Goal: Task Accomplishment & Management: Manage account settings

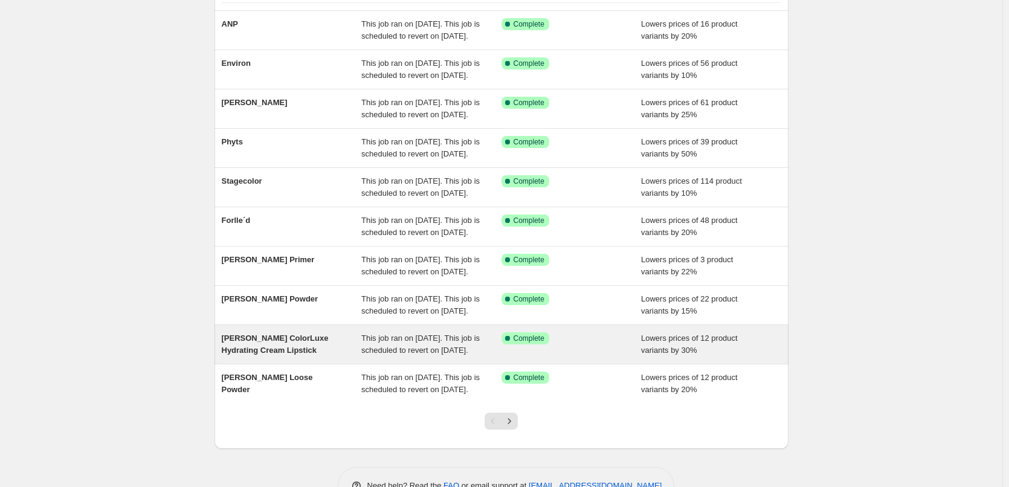
scroll to position [256, 0]
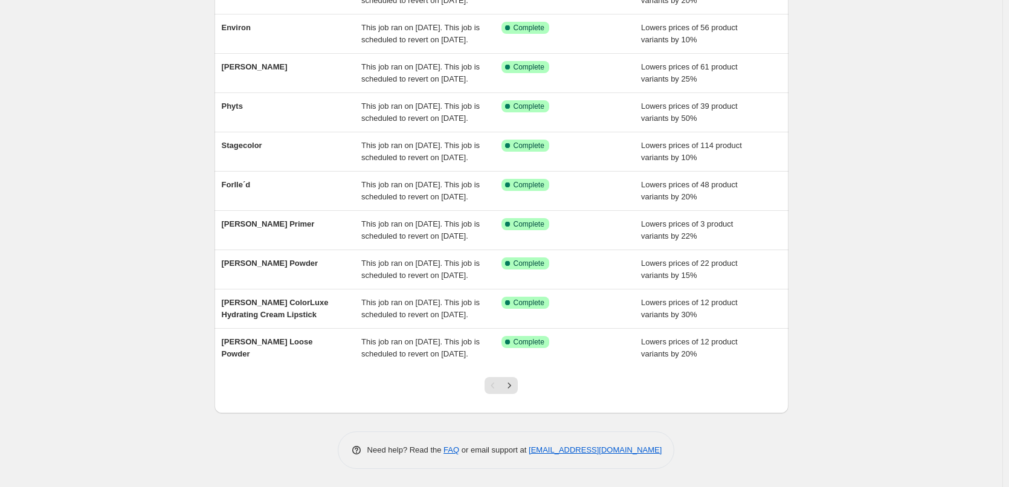
click at [524, 389] on div at bounding box center [501, 390] width 49 height 46
click at [521, 388] on div at bounding box center [501, 390] width 49 height 46
click at [515, 389] on icon "Next" at bounding box center [509, 385] width 12 height 12
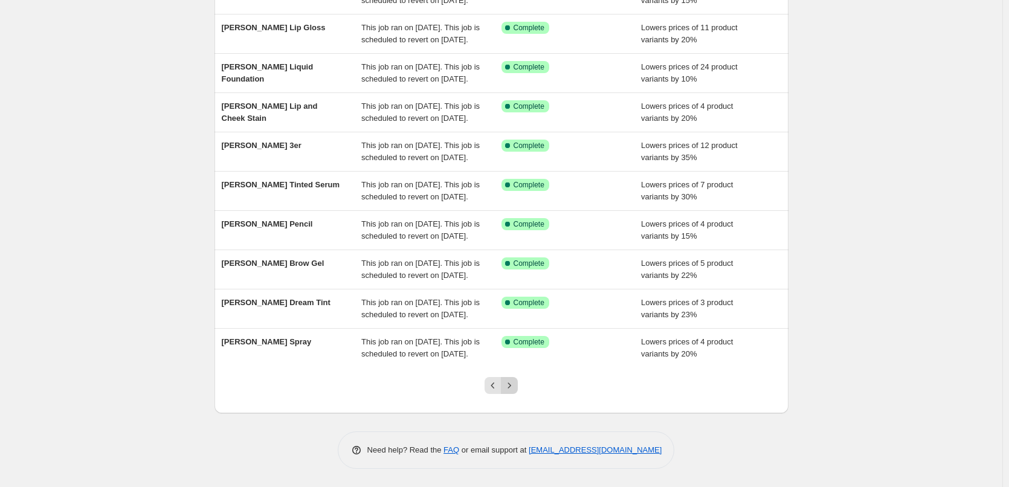
click at [511, 387] on icon "Next" at bounding box center [509, 385] width 12 height 12
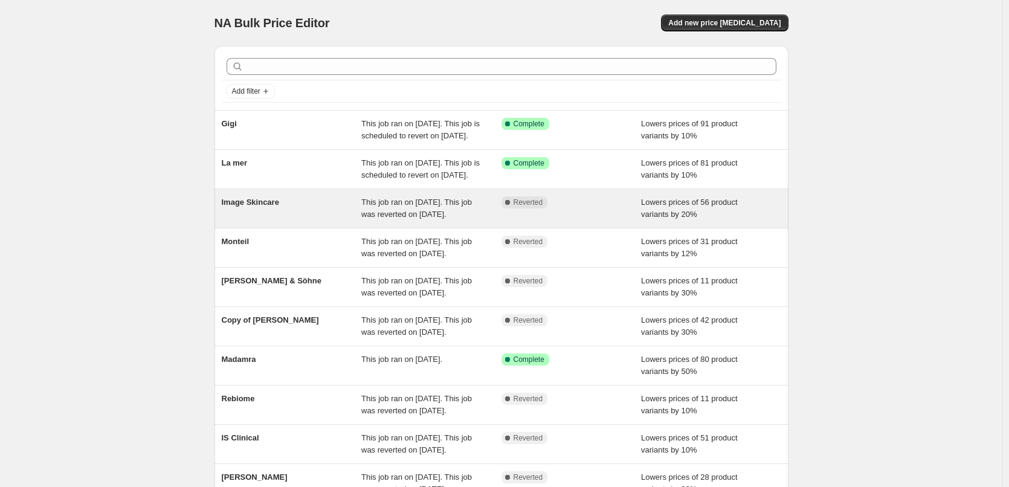
click at [245, 221] on div "Image Skincare" at bounding box center [292, 208] width 140 height 24
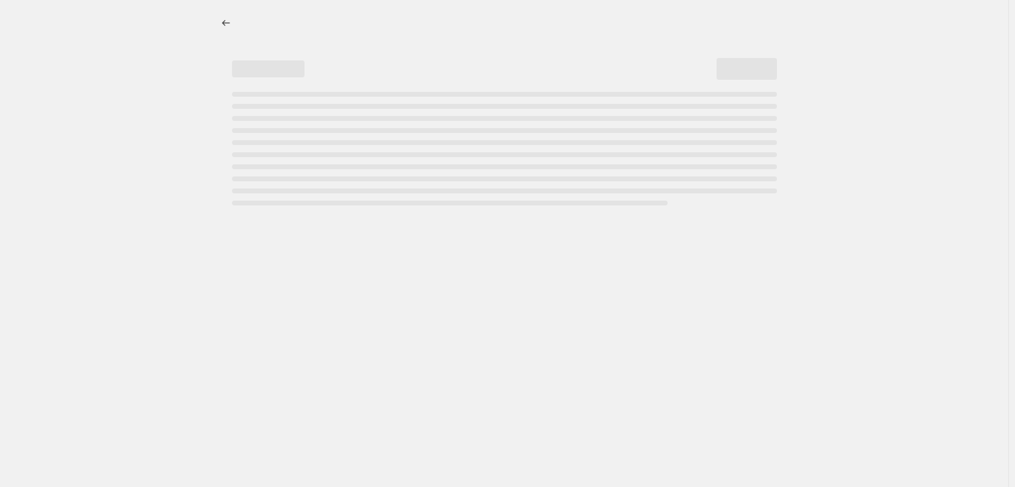
select select "percentage"
select select "remove"
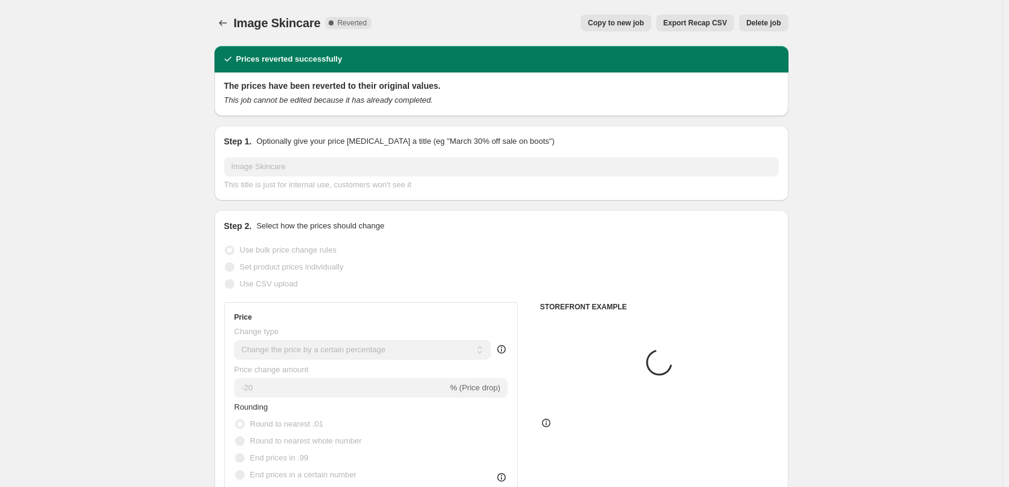
select select "vendor"
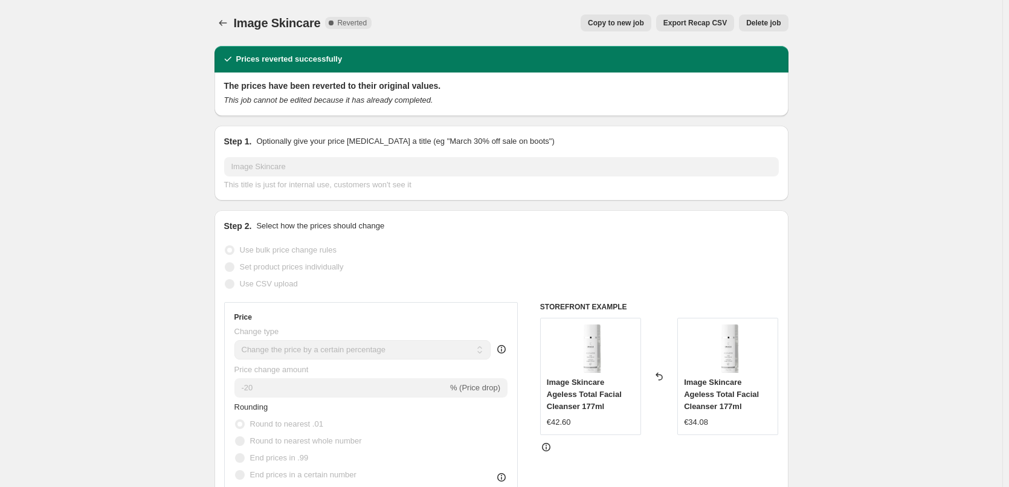
click at [625, 25] on span "Copy to new job" at bounding box center [616, 23] width 56 height 10
select select "percentage"
select select "remove"
select select "vendor"
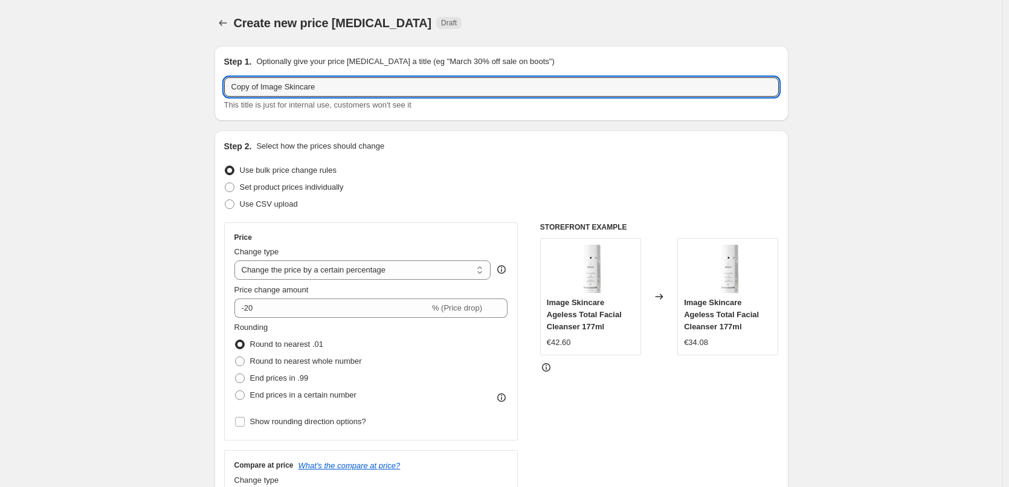
drag, startPoint x: 262, startPoint y: 88, endPoint x: 168, endPoint y: 91, distance: 94.3
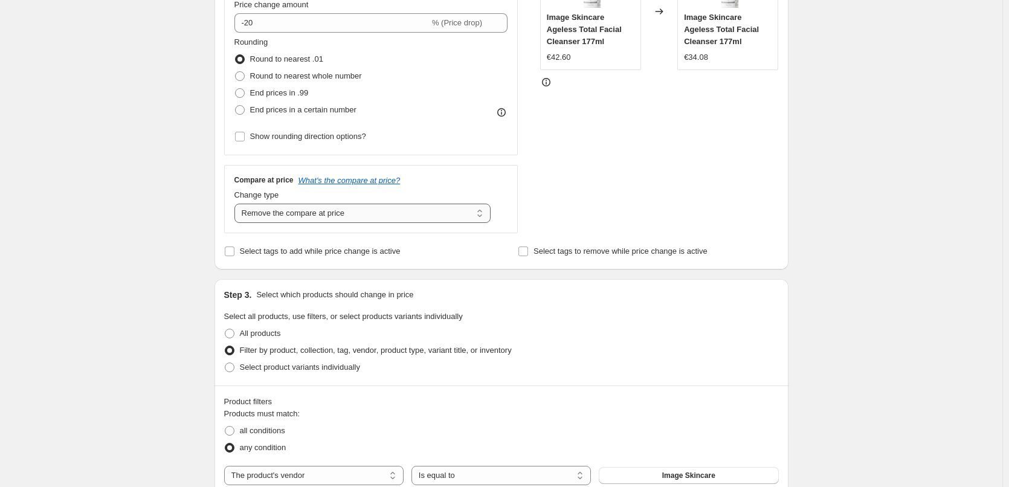
scroll to position [181, 0]
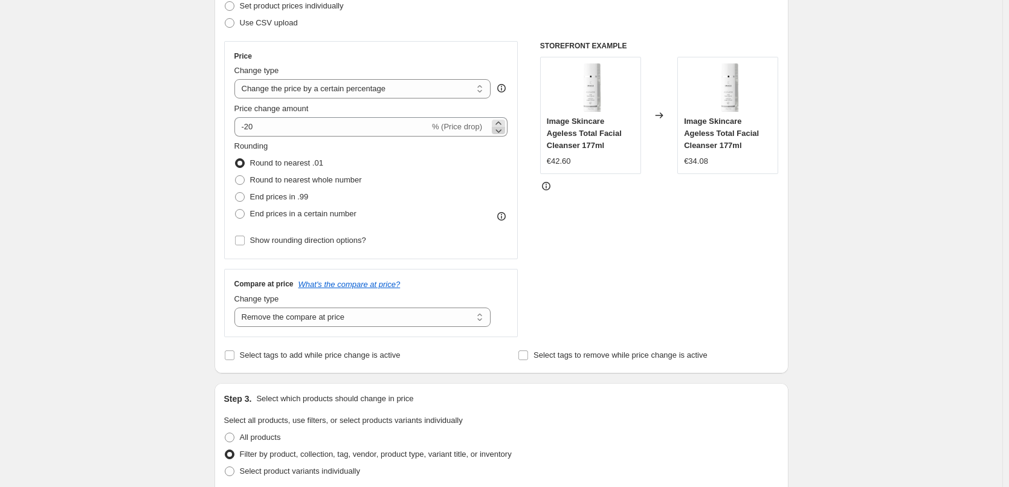
type input "Image Skincare"
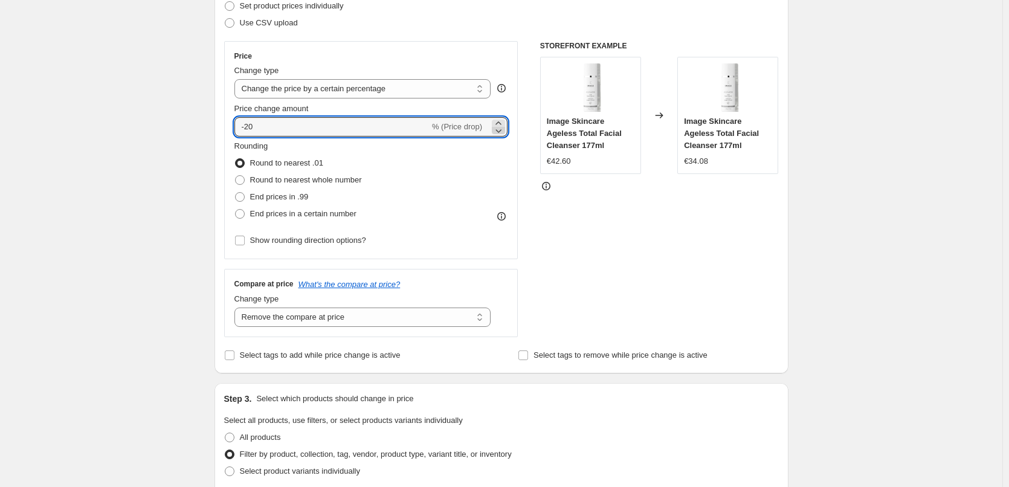
click at [502, 128] on icon at bounding box center [498, 130] width 12 height 12
click at [502, 124] on icon at bounding box center [498, 130] width 12 height 12
click at [502, 120] on icon at bounding box center [498, 123] width 12 height 12
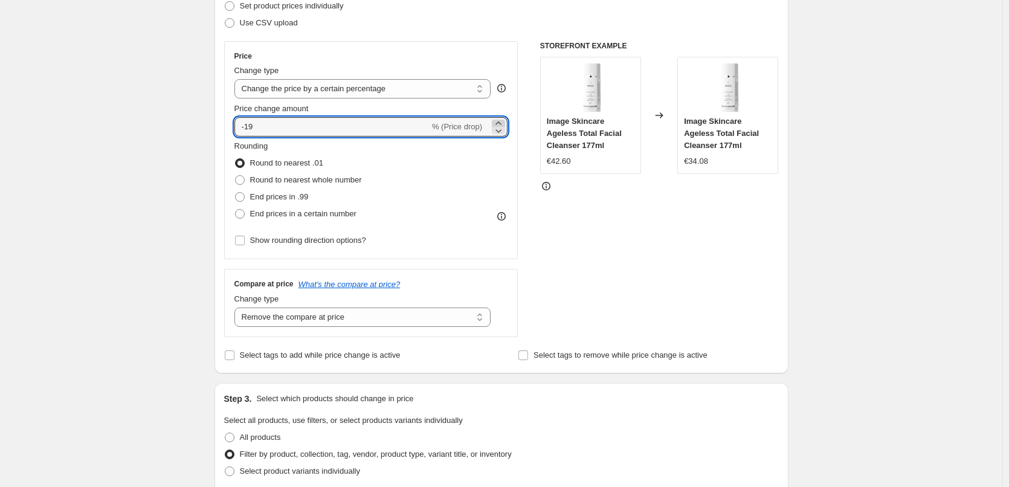
click at [502, 120] on icon at bounding box center [498, 123] width 12 height 12
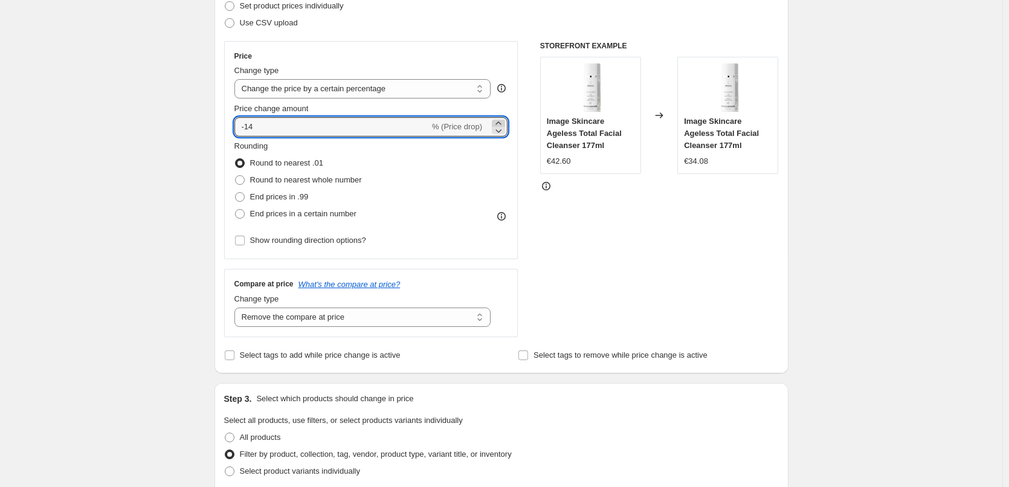
click at [502, 120] on icon at bounding box center [498, 123] width 12 height 12
type input "-10"
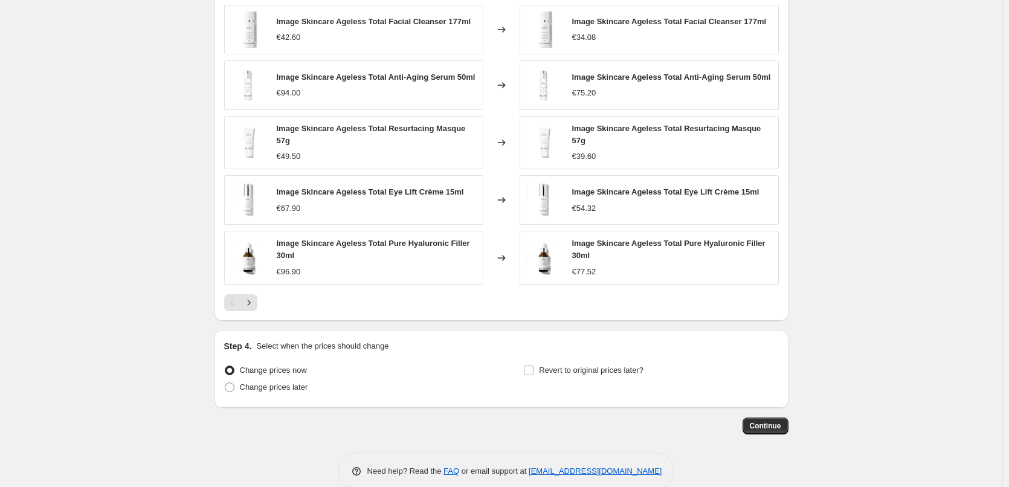
scroll to position [861, 0]
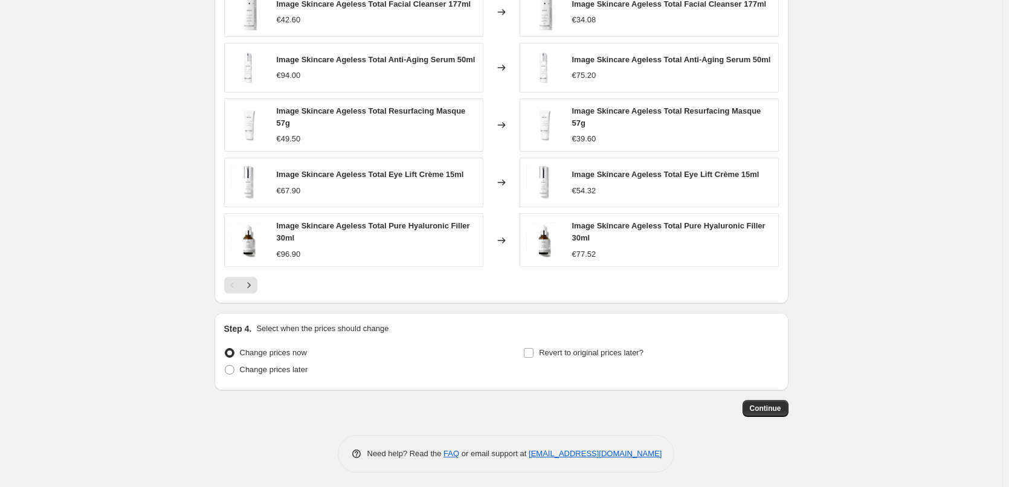
click at [586, 340] on div "Step 4. Select when the prices should change Change prices now Change prices la…" at bounding box center [501, 352] width 555 height 58
click at [587, 348] on span "Revert to original prices later?" at bounding box center [591, 352] width 105 height 9
click at [534, 348] on input "Revert to original prices later?" at bounding box center [529, 353] width 10 height 10
checkbox input "true"
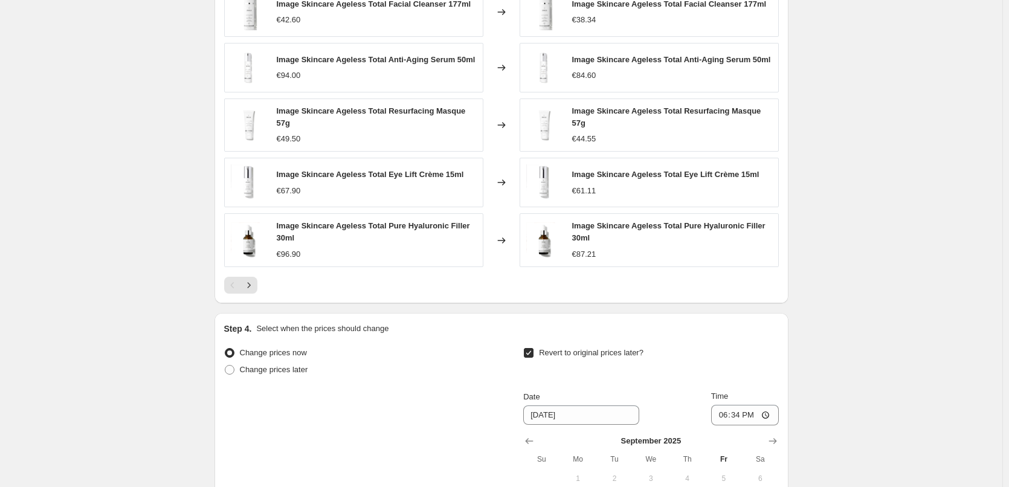
scroll to position [1068, 0]
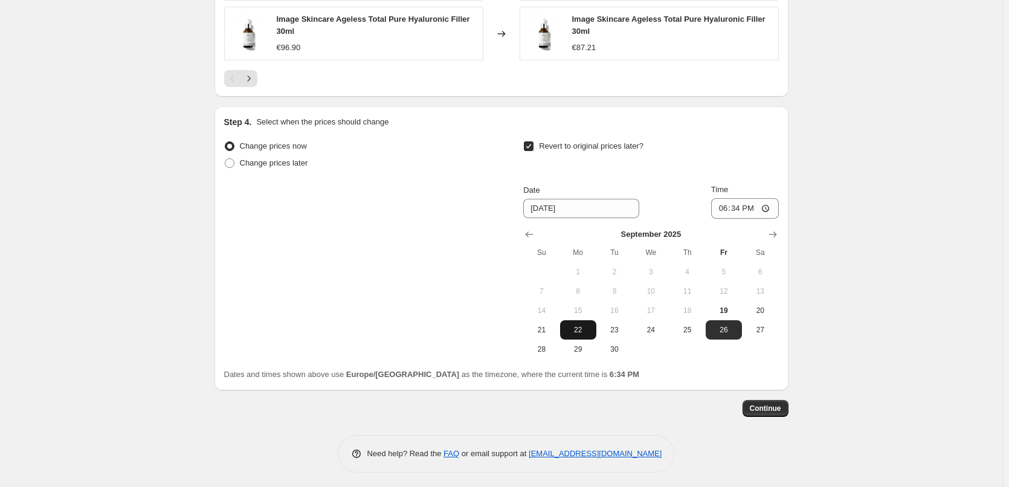
click at [586, 329] on span "22" at bounding box center [578, 330] width 27 height 10
type input "[DATE]"
click at [728, 209] on input "18:34" at bounding box center [745, 208] width 68 height 21
type input "03:00"
click at [781, 408] on span "Continue" at bounding box center [765, 409] width 31 height 10
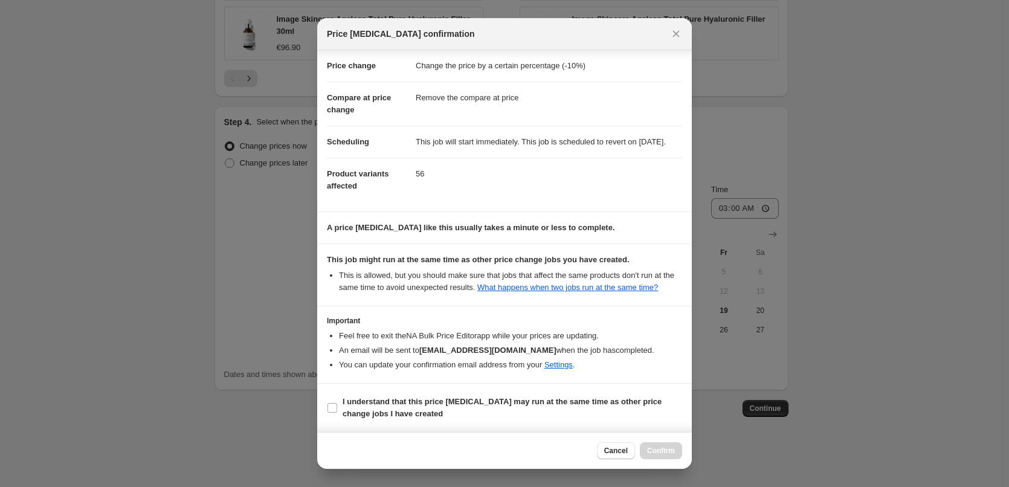
scroll to position [34, 0]
click at [401, 405] on b "I understand that this price [MEDICAL_DATA] may run at the same time as other p…" at bounding box center [502, 407] width 319 height 21
click at [337, 405] on input "I understand that this price [MEDICAL_DATA] may run at the same time as other p…" at bounding box center [333, 408] width 10 height 10
checkbox input "true"
click at [661, 450] on span "Confirm" at bounding box center [661, 451] width 28 height 10
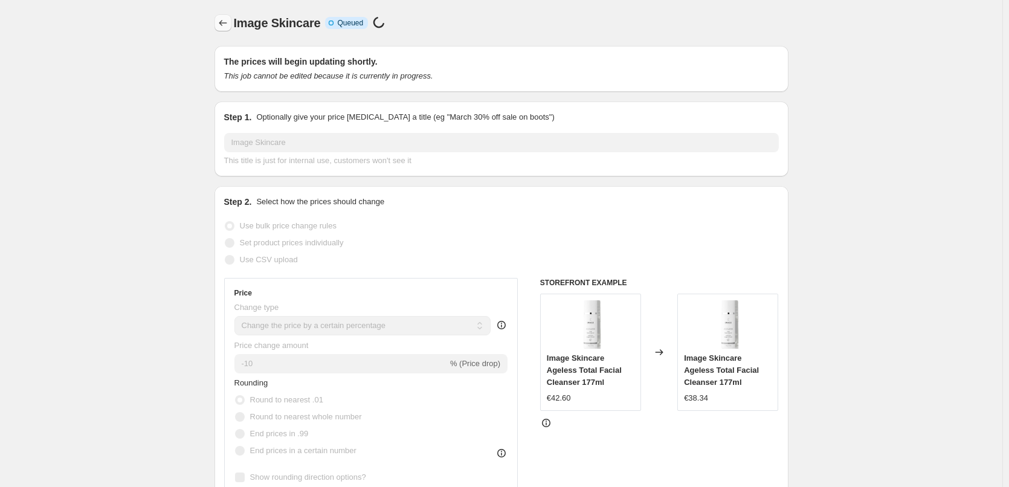
click at [224, 22] on icon "Price change jobs" at bounding box center [223, 23] width 12 height 12
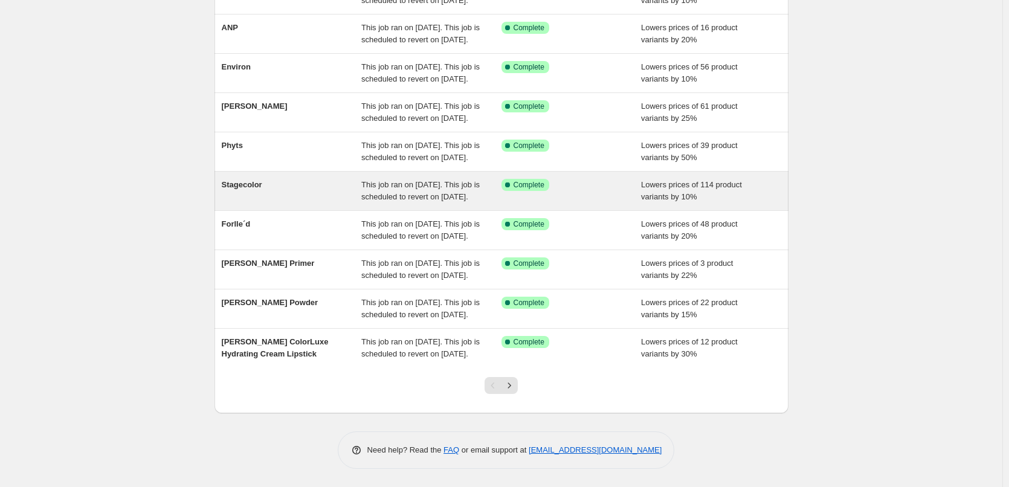
scroll to position [256, 0]
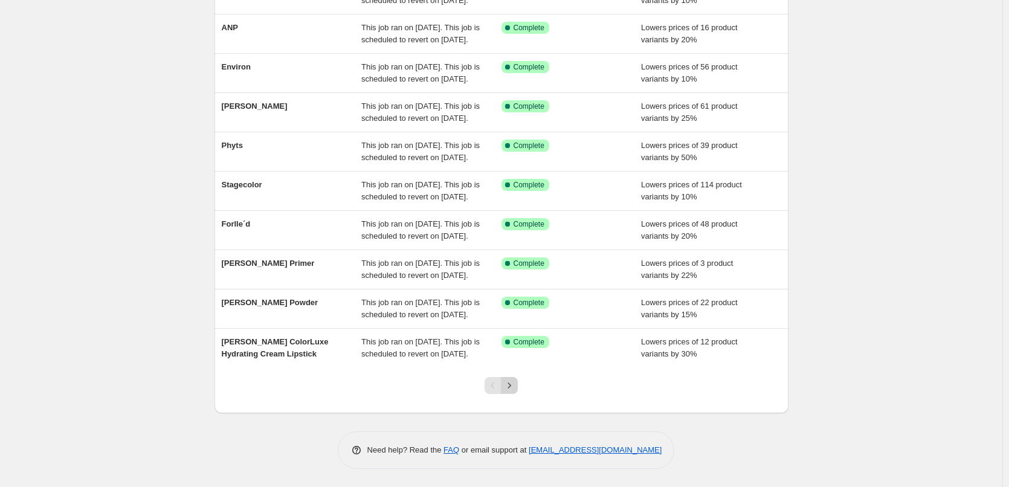
click at [512, 389] on icon "Next" at bounding box center [509, 385] width 12 height 12
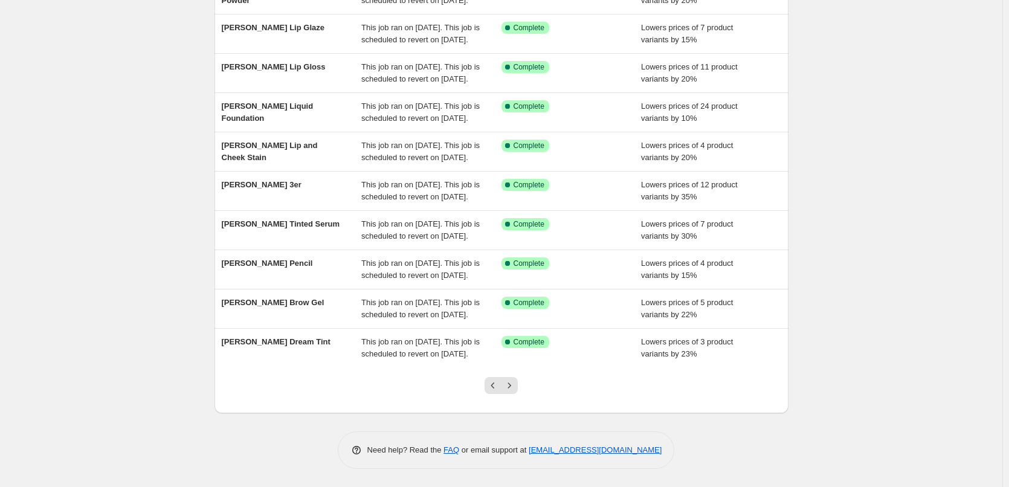
click at [512, 389] on icon "Next" at bounding box center [509, 385] width 12 height 12
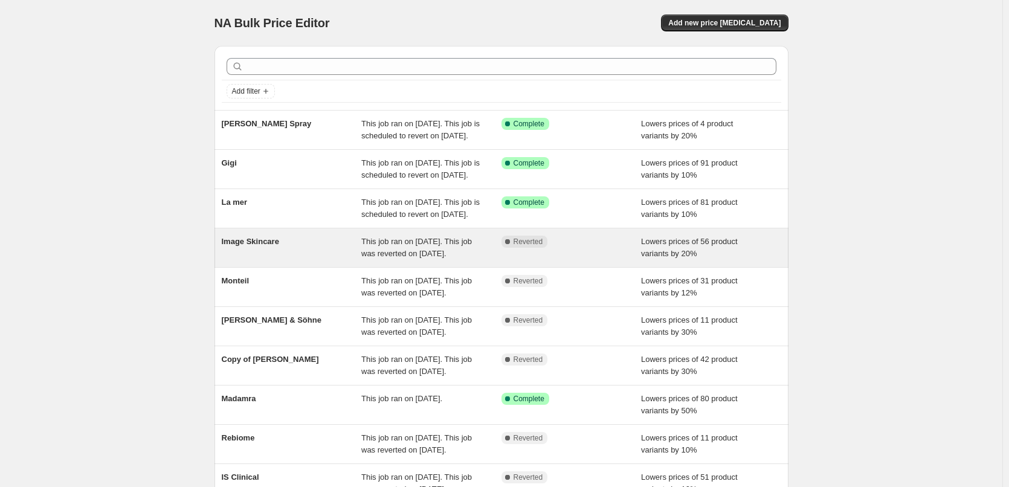
click at [265, 246] on span "Image Skincare" at bounding box center [250, 241] width 57 height 9
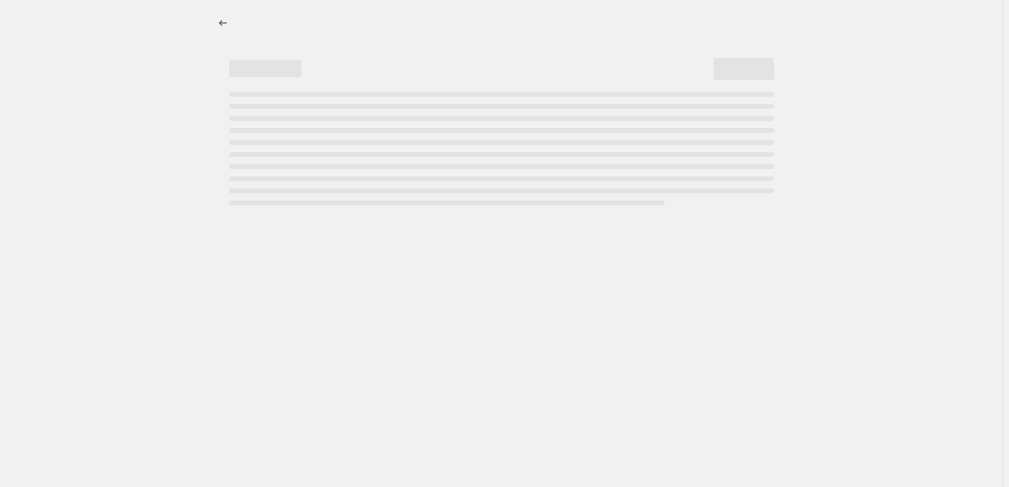
select select "percentage"
select select "remove"
select select "vendor"
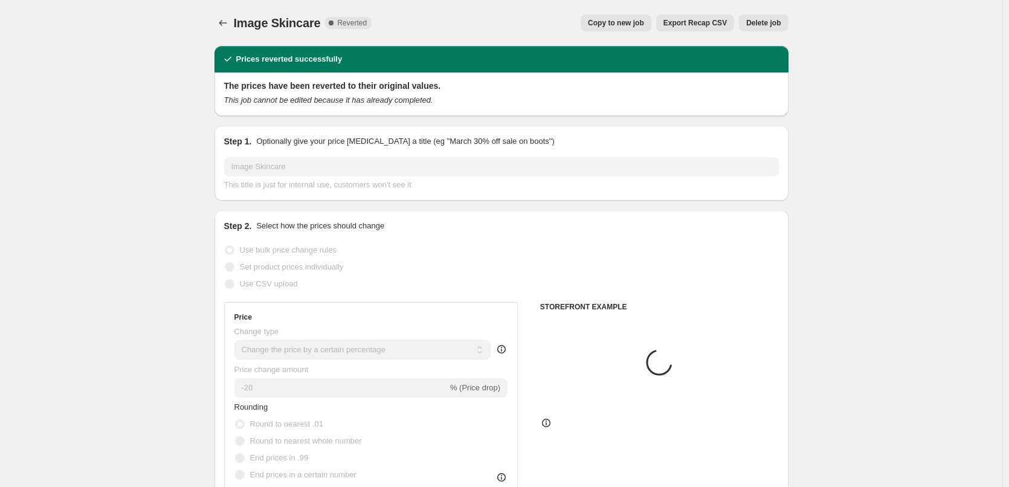
click at [778, 15] on button "Delete job" at bounding box center [763, 23] width 49 height 17
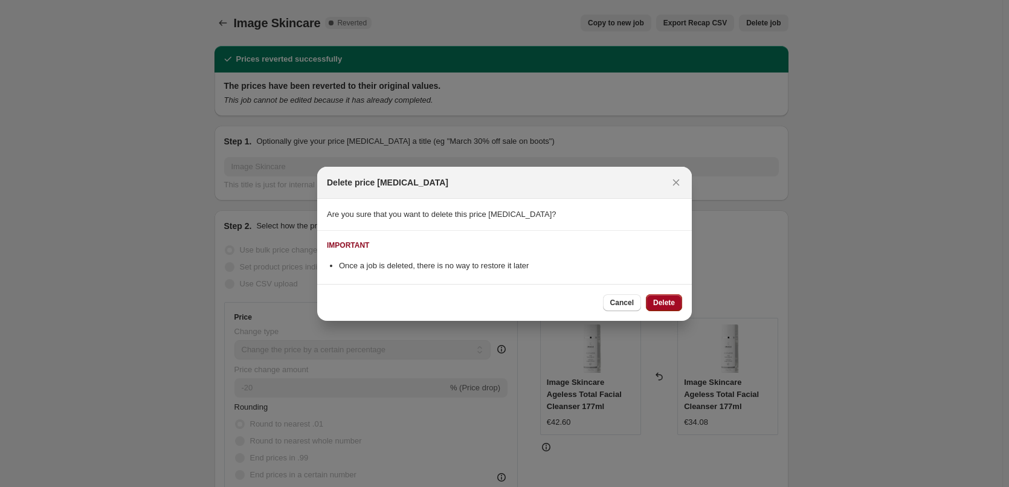
click at [663, 294] on button "Delete" at bounding box center [664, 302] width 36 height 17
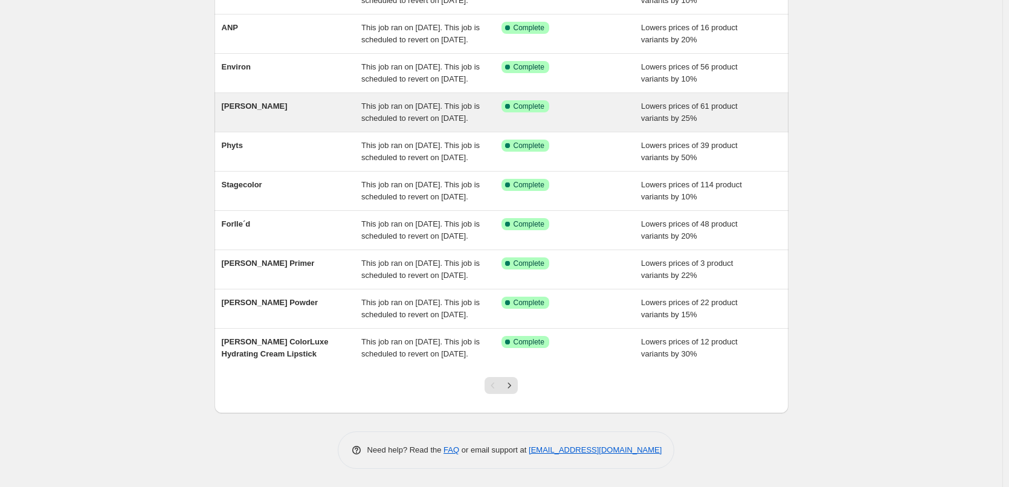
scroll to position [256, 0]
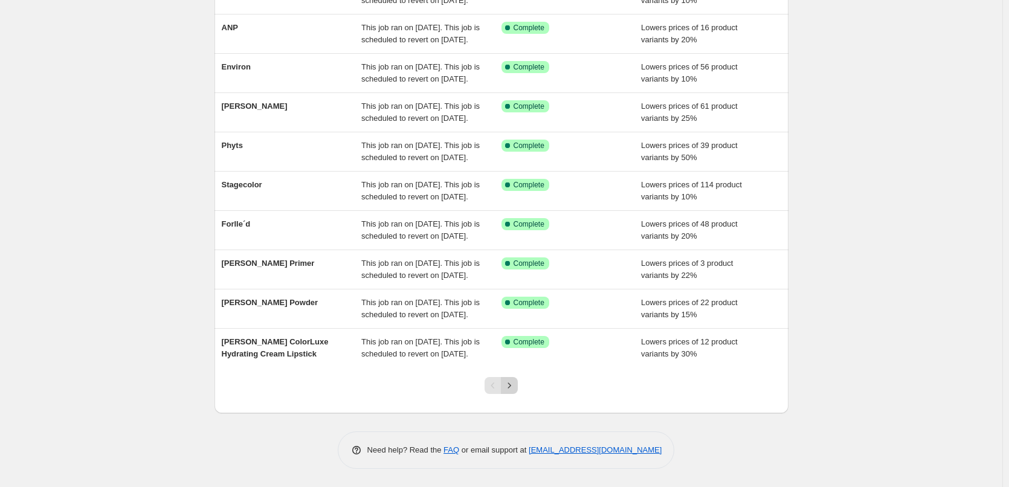
click at [515, 386] on icon "Next" at bounding box center [509, 385] width 12 height 12
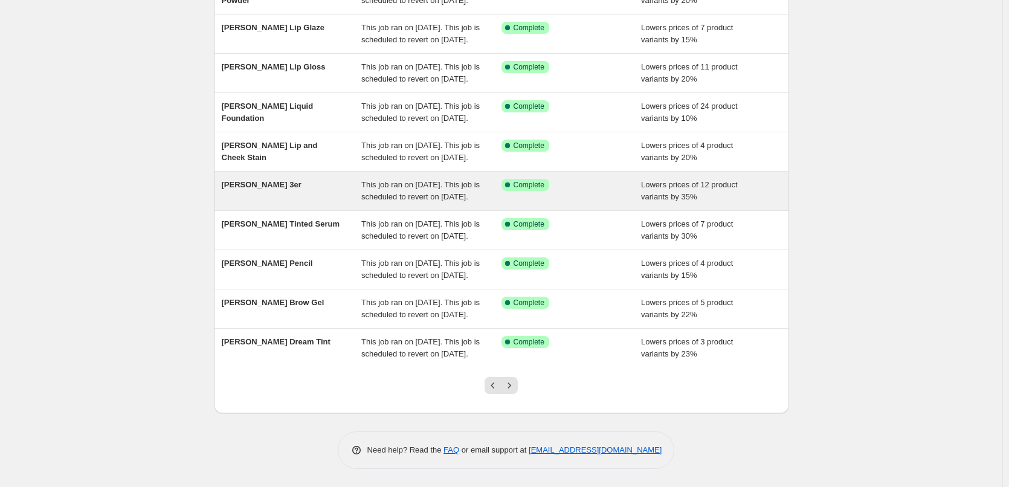
click at [515, 386] on icon "Next" at bounding box center [509, 385] width 12 height 12
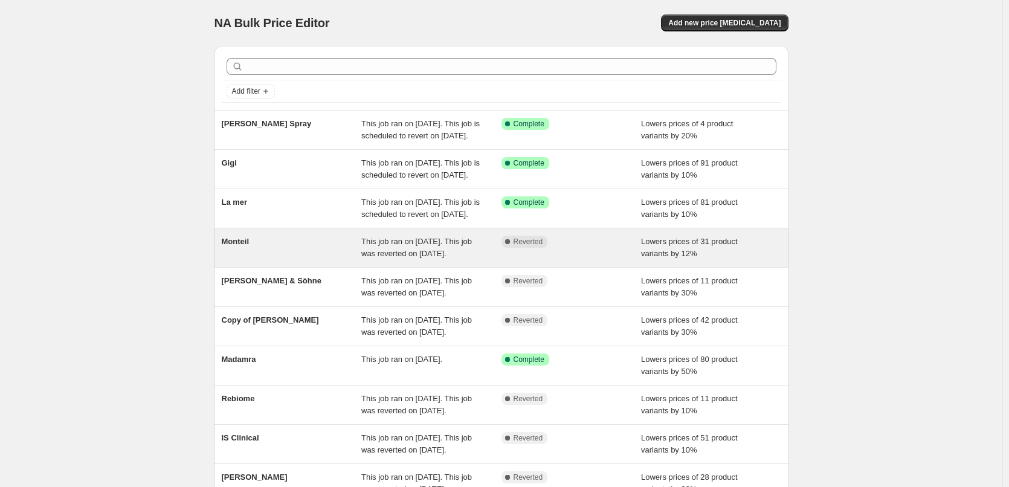
click at [286, 260] on div "Monteil" at bounding box center [292, 248] width 140 height 24
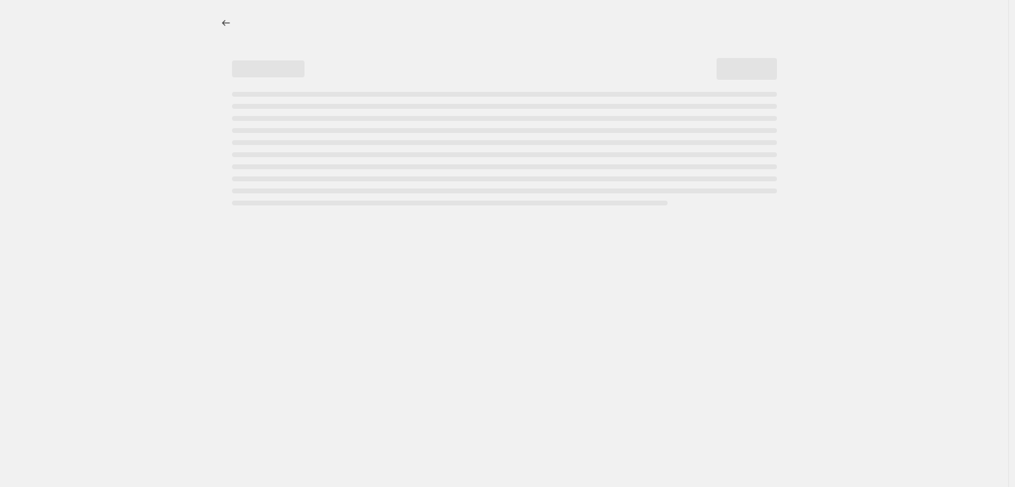
select select "percentage"
select select "remove"
select select "vendor"
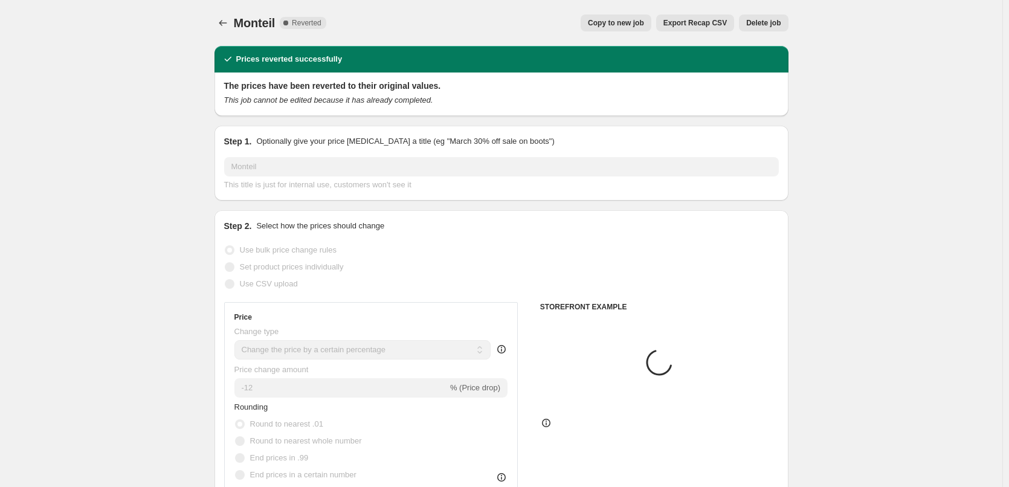
click at [644, 26] on span "Copy to new job" at bounding box center [616, 23] width 56 height 10
select select "percentage"
select select "remove"
select select "vendor"
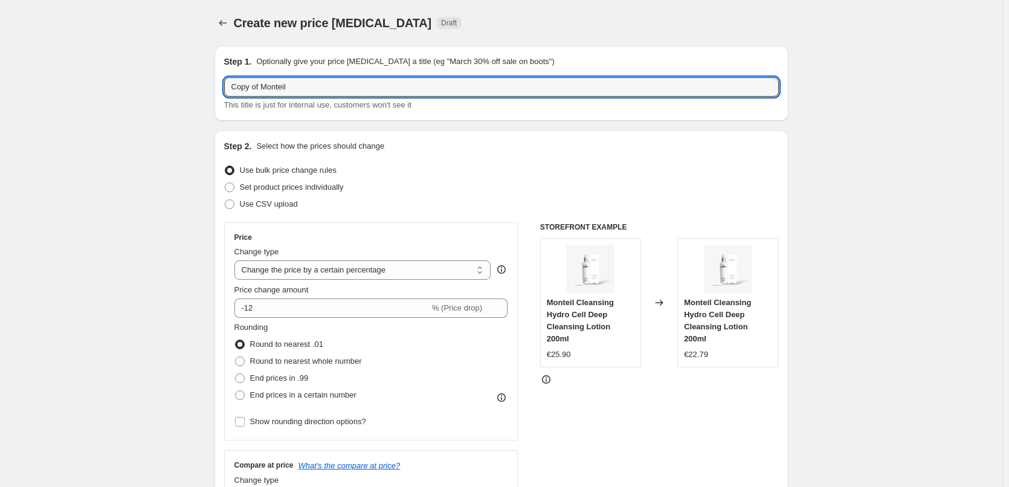
drag, startPoint x: 262, startPoint y: 89, endPoint x: 167, endPoint y: 91, distance: 94.9
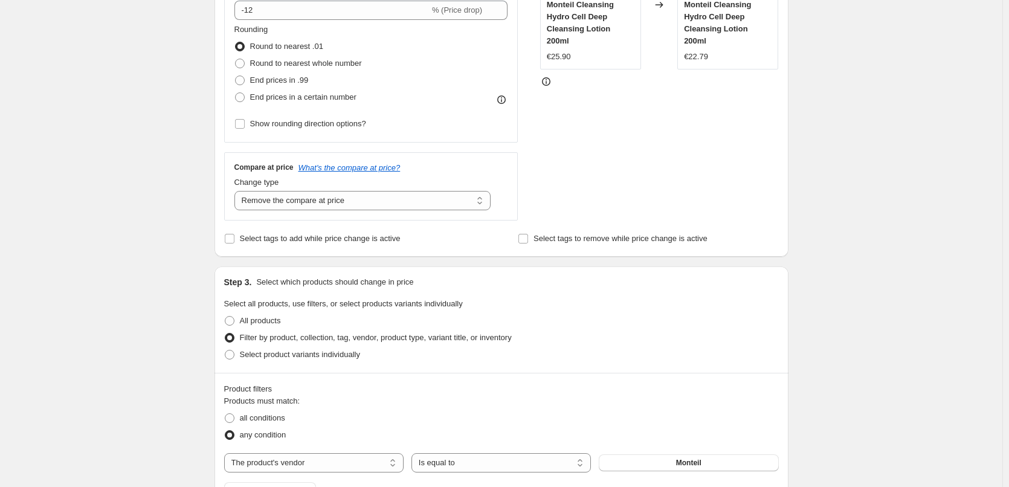
scroll to position [196, 0]
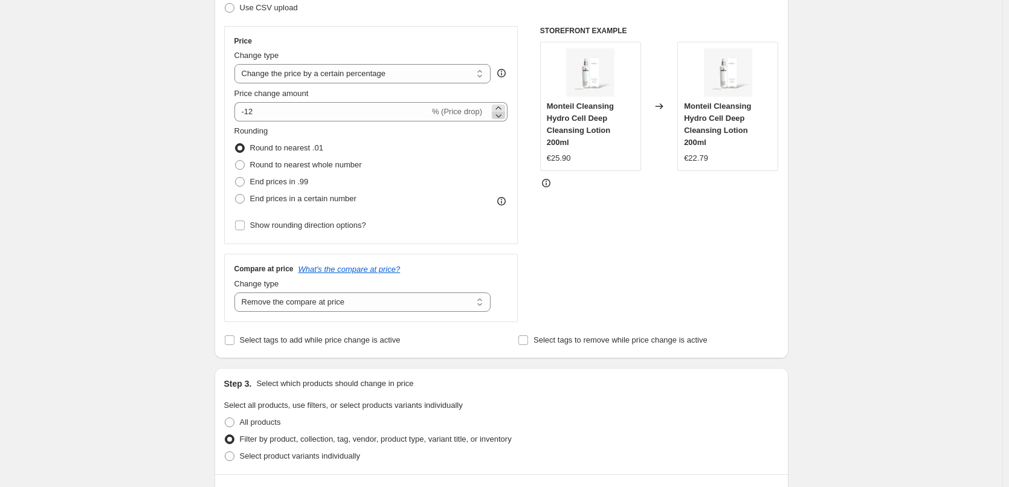
type input "Monteil"
click at [502, 115] on icon at bounding box center [498, 115] width 12 height 12
click at [502, 109] on icon at bounding box center [498, 115] width 12 height 12
click at [503, 105] on icon at bounding box center [498, 108] width 12 height 12
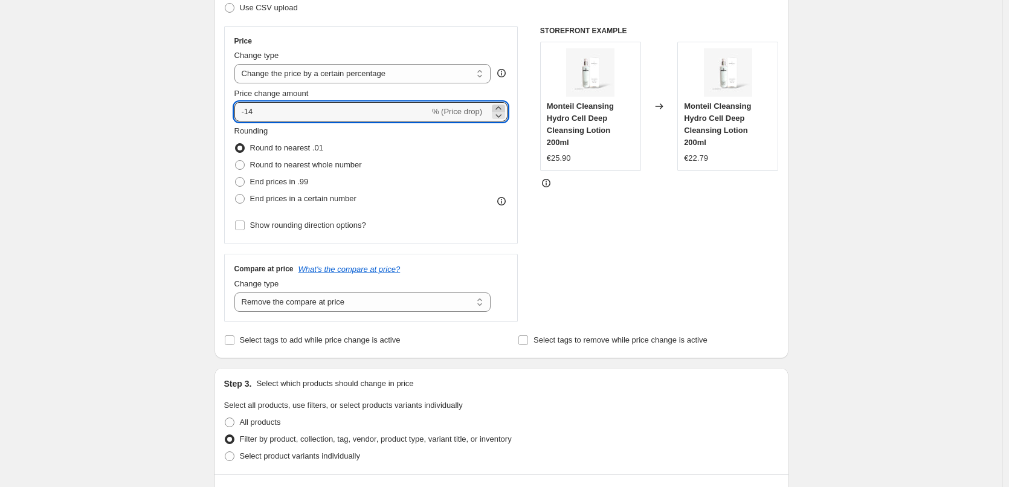
click at [503, 105] on icon at bounding box center [498, 108] width 12 height 12
type input "-10"
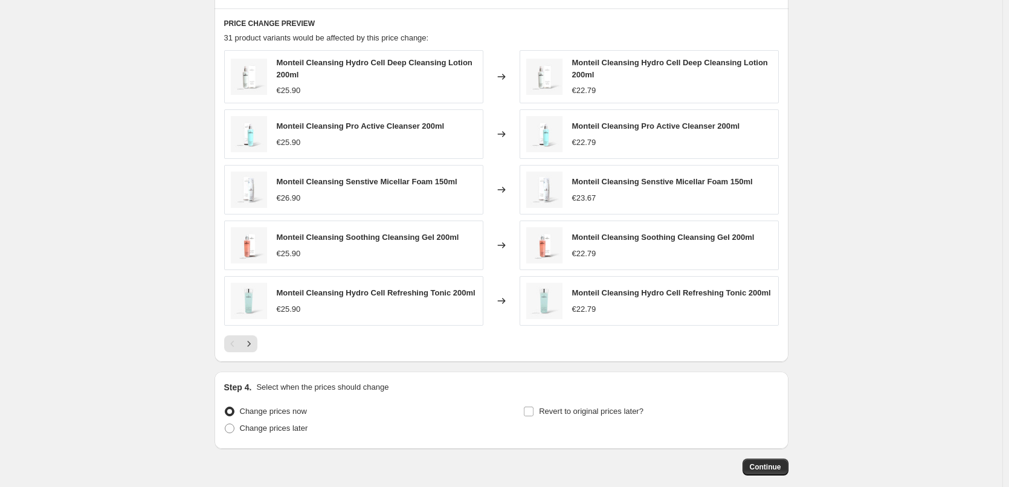
scroll to position [861, 0]
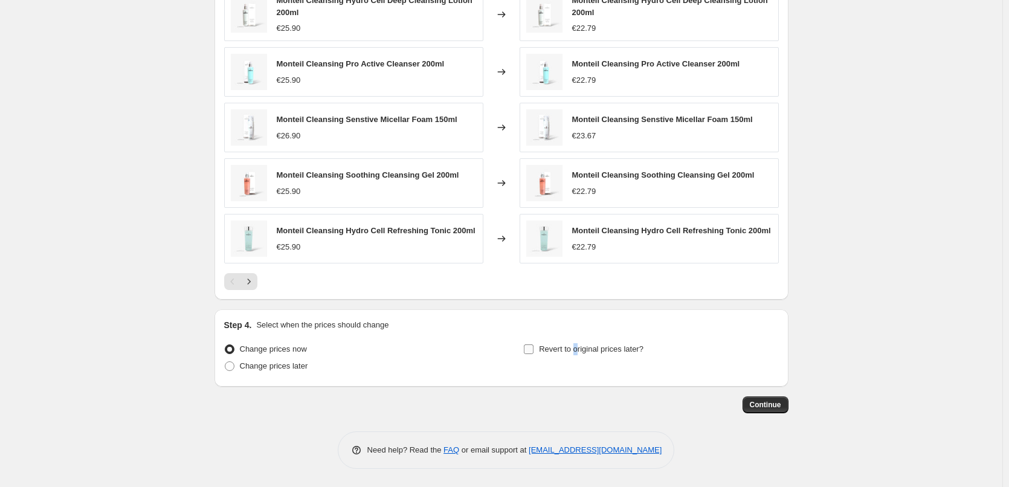
click at [578, 344] on span "Revert to original prices later?" at bounding box center [591, 348] width 105 height 9
click at [578, 340] on div "Step 4. Select when the prices should change Change prices now Change prices la…" at bounding box center [501, 348] width 555 height 58
click at [580, 343] on span "Revert to original prices later?" at bounding box center [591, 349] width 105 height 12
click at [534, 344] on input "Revert to original prices later?" at bounding box center [529, 349] width 10 height 10
checkbox input "true"
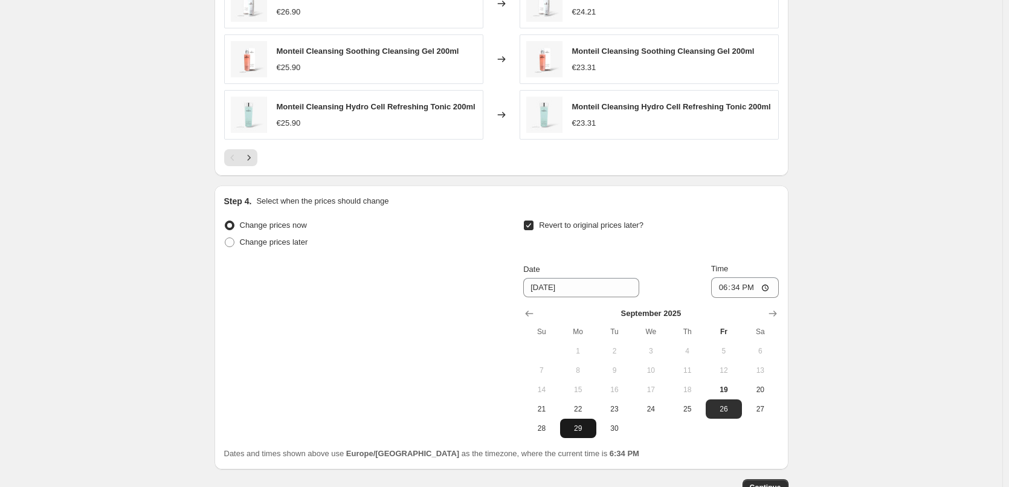
scroll to position [1068, 0]
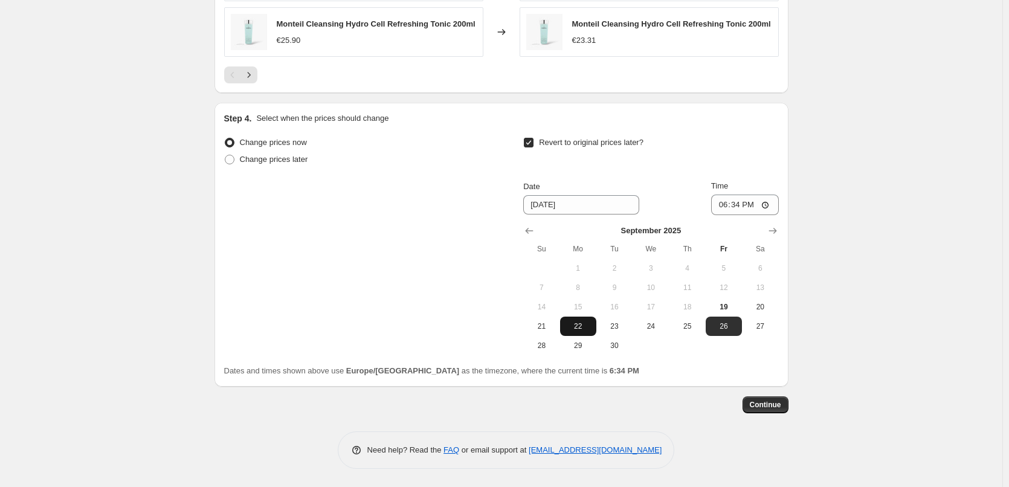
click at [592, 321] on span "22" at bounding box center [578, 326] width 27 height 10
type input "[DATE]"
click at [721, 207] on input "18:34" at bounding box center [745, 205] width 68 height 21
type input "03:00"
click at [769, 405] on span "Continue" at bounding box center [765, 405] width 31 height 10
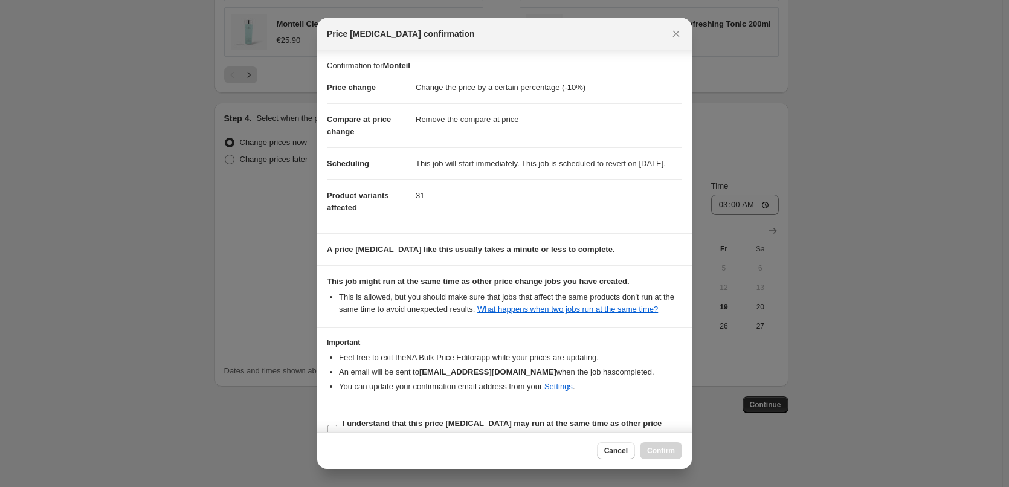
scroll to position [34, 0]
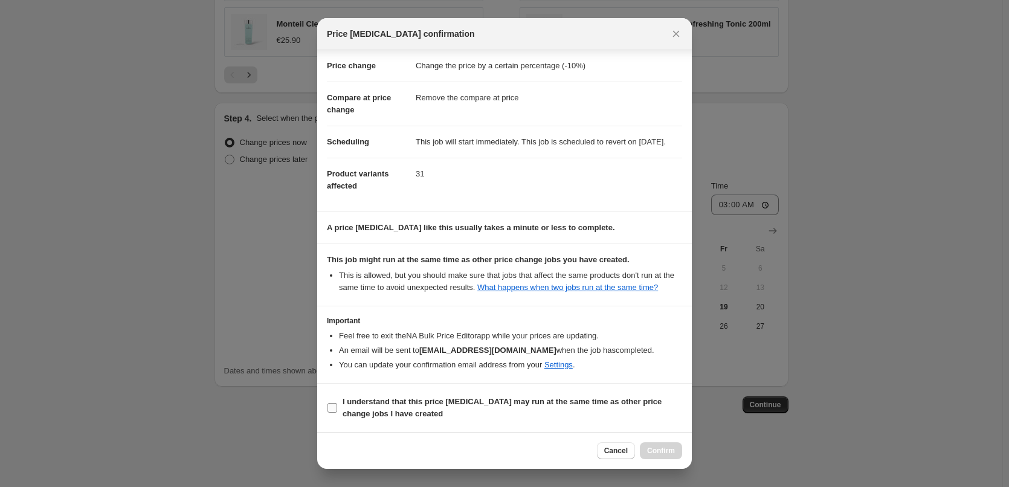
click at [379, 397] on b "I understand that this price [MEDICAL_DATA] may run at the same time as other p…" at bounding box center [502, 407] width 319 height 21
click at [337, 403] on input "I understand that this price [MEDICAL_DATA] may run at the same time as other p…" at bounding box center [333, 408] width 10 height 10
checkbox input "true"
click at [654, 450] on span "Confirm" at bounding box center [661, 451] width 28 height 10
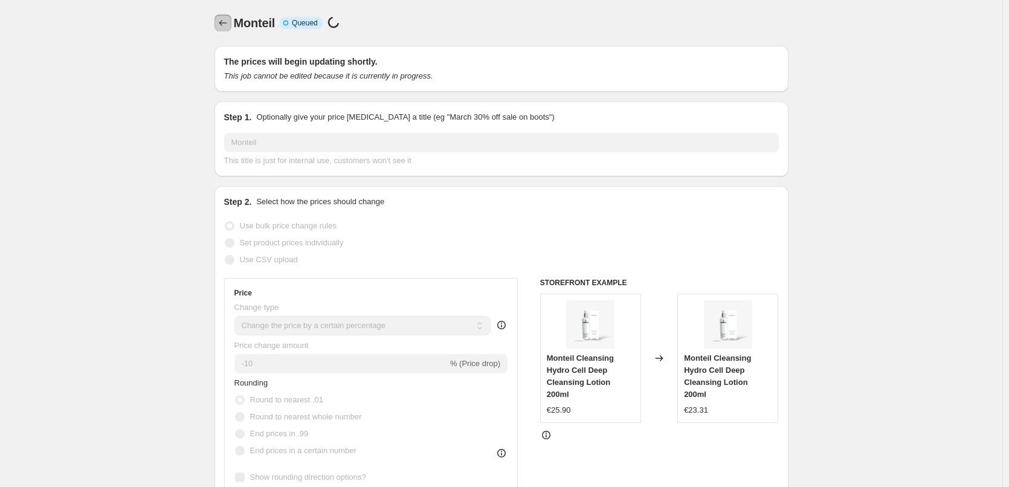
click at [228, 28] on icon "Price change jobs" at bounding box center [223, 23] width 12 height 12
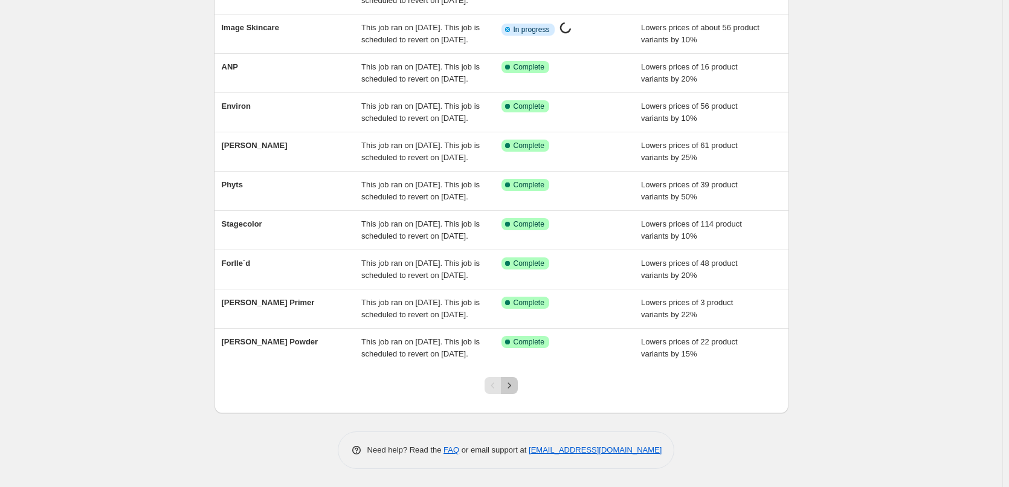
click at [512, 387] on icon "Next" at bounding box center [509, 385] width 12 height 12
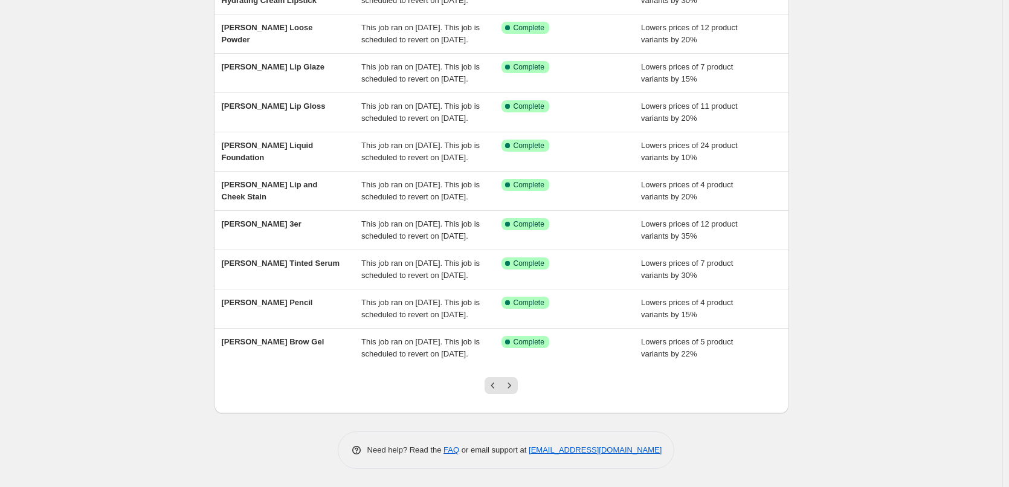
click at [512, 387] on icon "Next" at bounding box center [509, 385] width 12 height 12
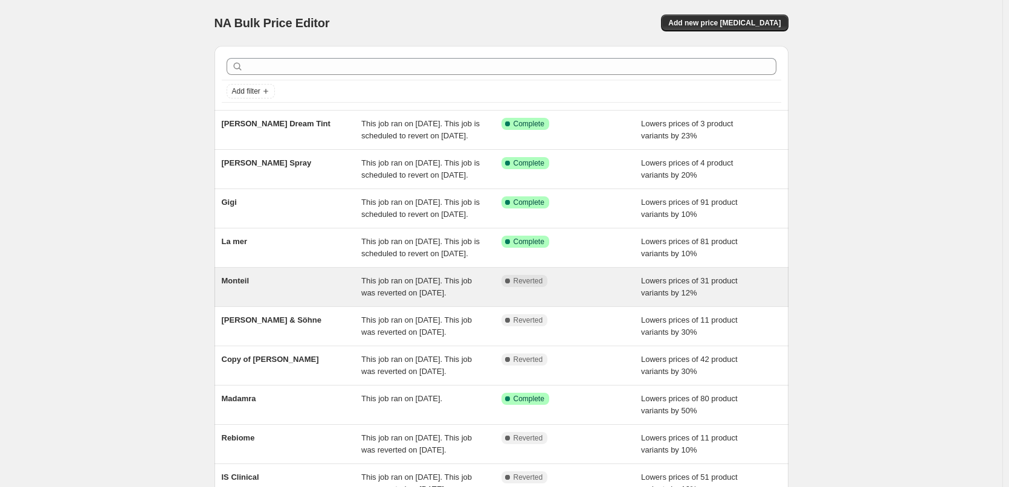
click at [248, 299] on div "Monteil" at bounding box center [292, 287] width 140 height 24
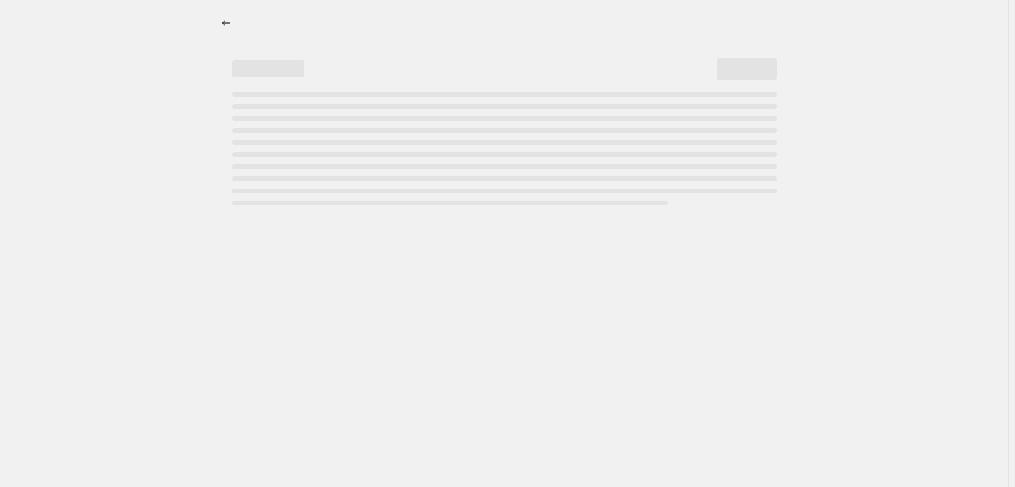
select select "percentage"
select select "remove"
select select "vendor"
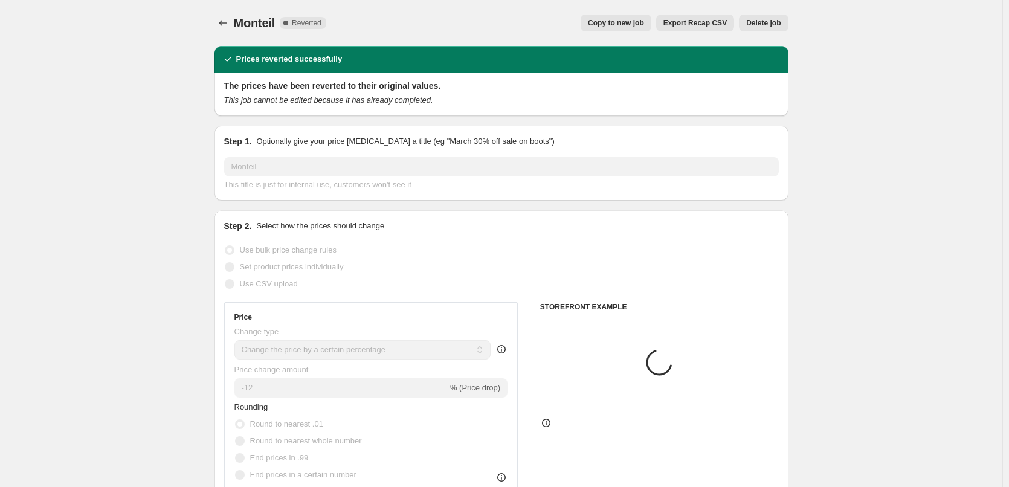
click at [764, 24] on span "Delete job" at bounding box center [763, 23] width 34 height 10
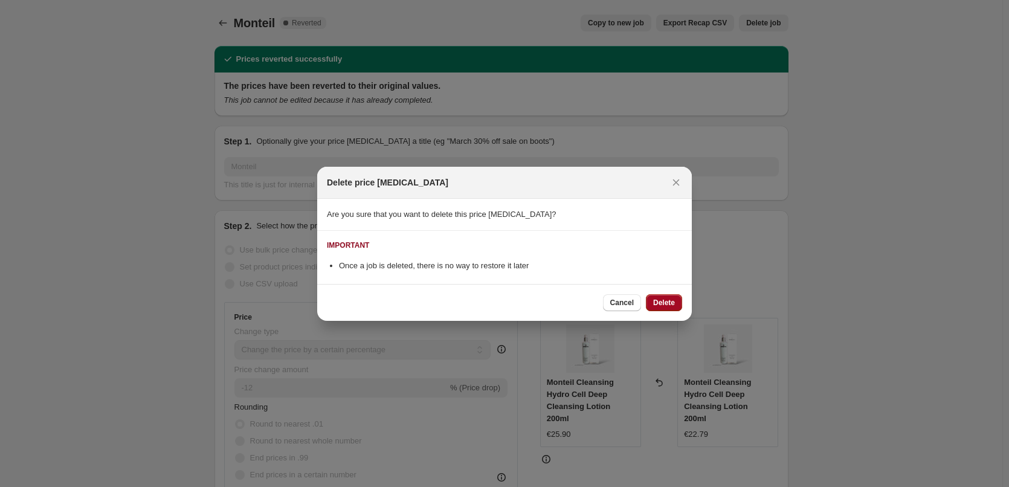
click at [664, 295] on button "Delete" at bounding box center [664, 302] width 36 height 17
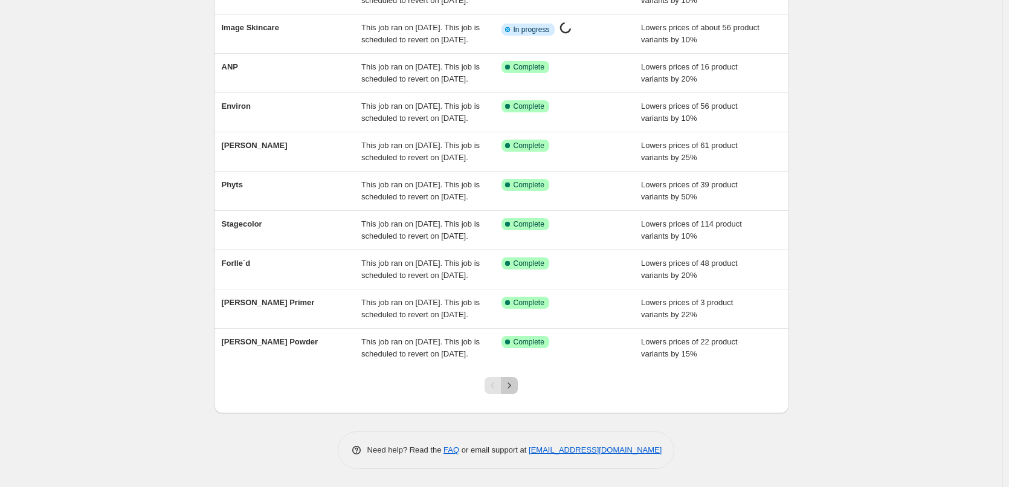
click at [514, 390] on icon "Next" at bounding box center [509, 385] width 12 height 12
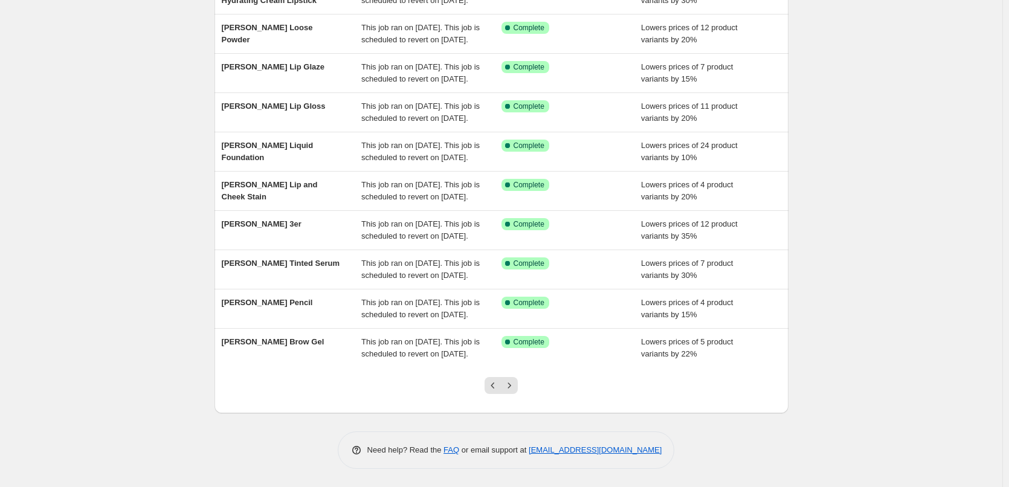
click at [514, 390] on icon "Next" at bounding box center [509, 385] width 12 height 12
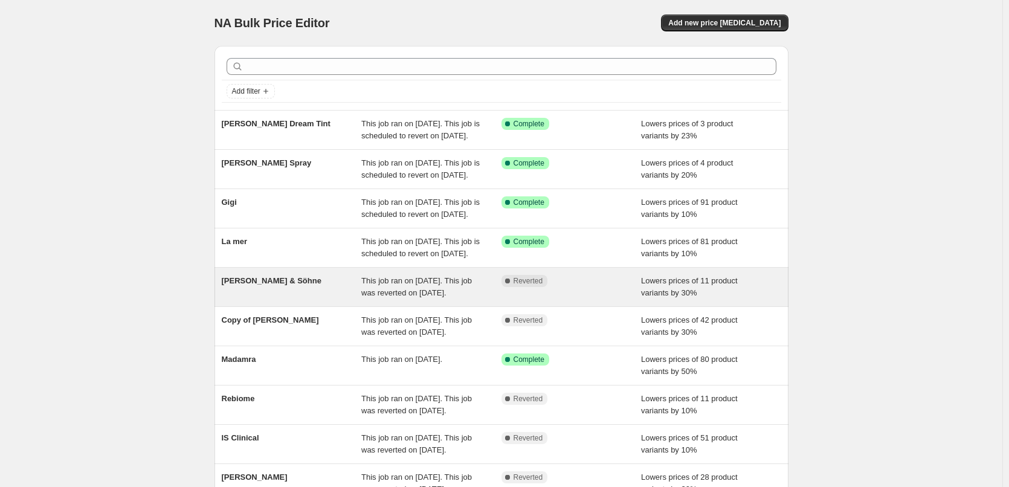
click at [271, 299] on div "[PERSON_NAME] & Söhne" at bounding box center [292, 287] width 140 height 24
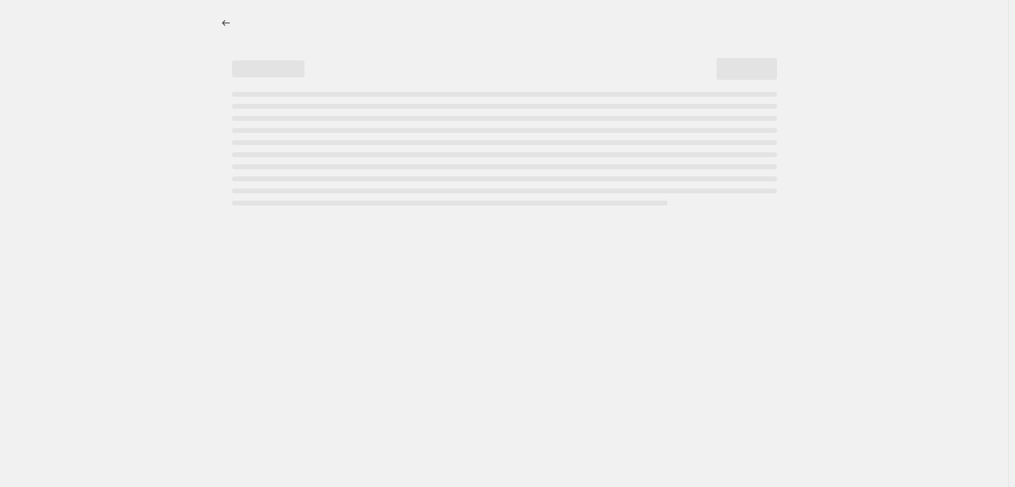
select select "percentage"
select select "vendor"
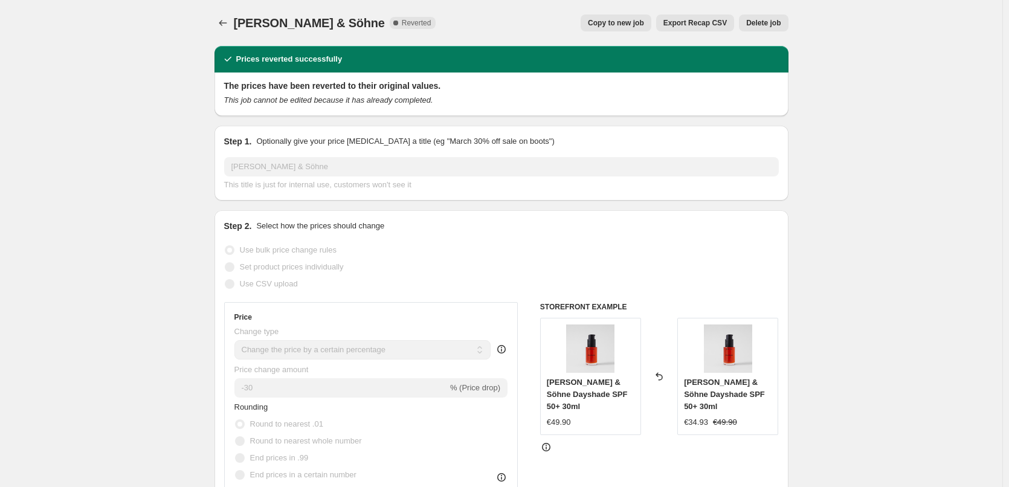
click at [649, 18] on button "Copy to new job" at bounding box center [616, 23] width 71 height 17
select select "percentage"
select select "vendor"
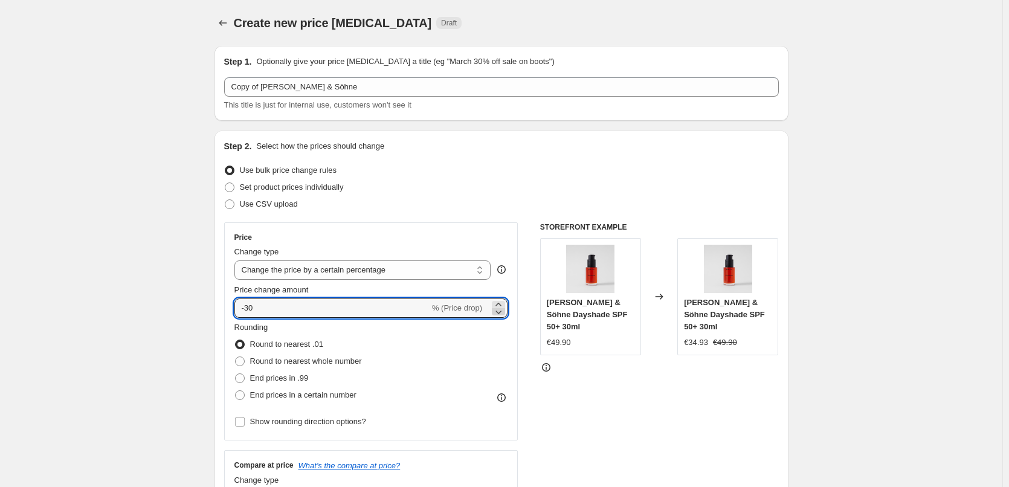
click at [501, 313] on icon at bounding box center [499, 313] width 6 height 4
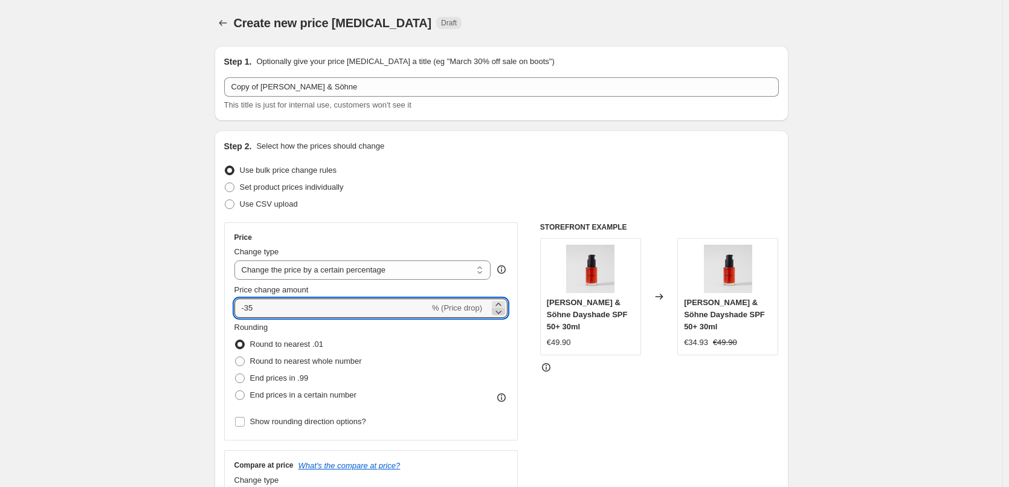
click at [501, 313] on icon at bounding box center [499, 313] width 6 height 4
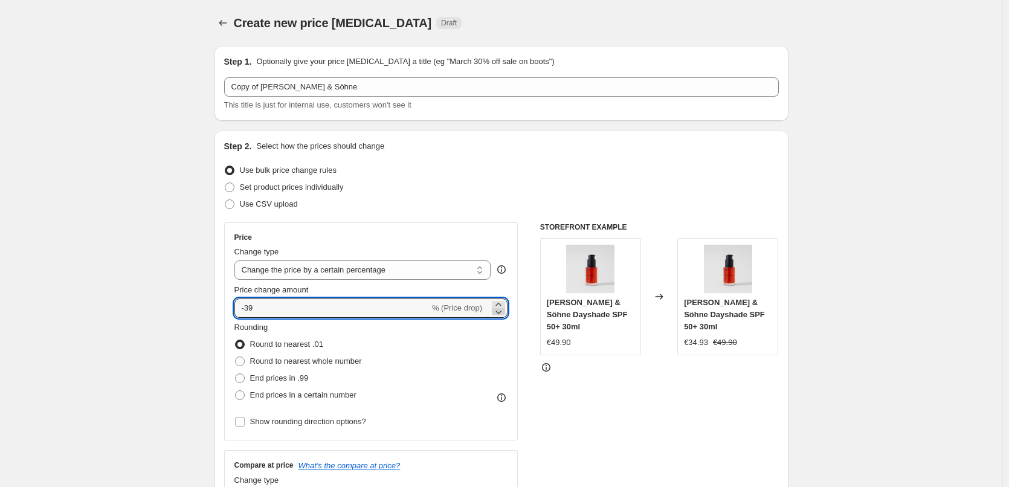
type input "-40"
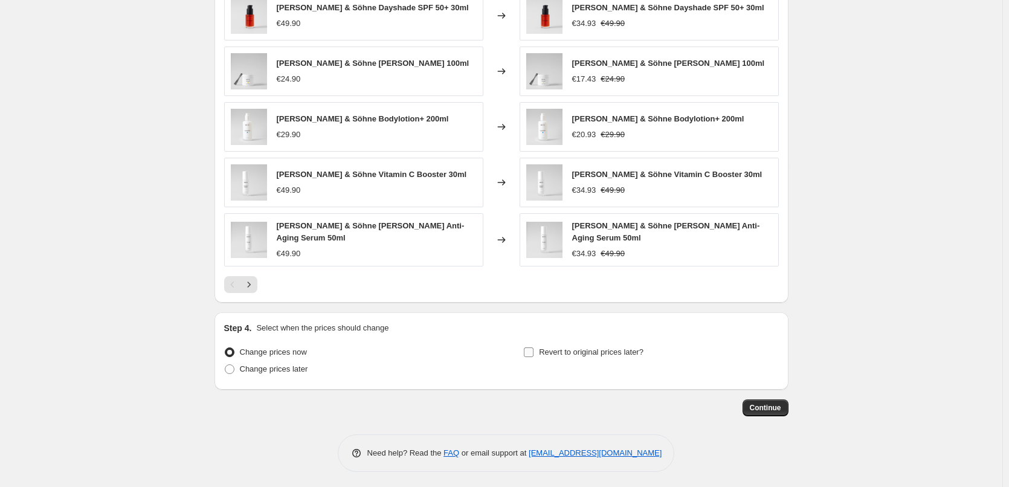
click at [579, 348] on span "Revert to original prices later?" at bounding box center [591, 351] width 105 height 9
click at [534, 348] on input "Revert to original prices later?" at bounding box center [529, 352] width 10 height 10
checkbox input "true"
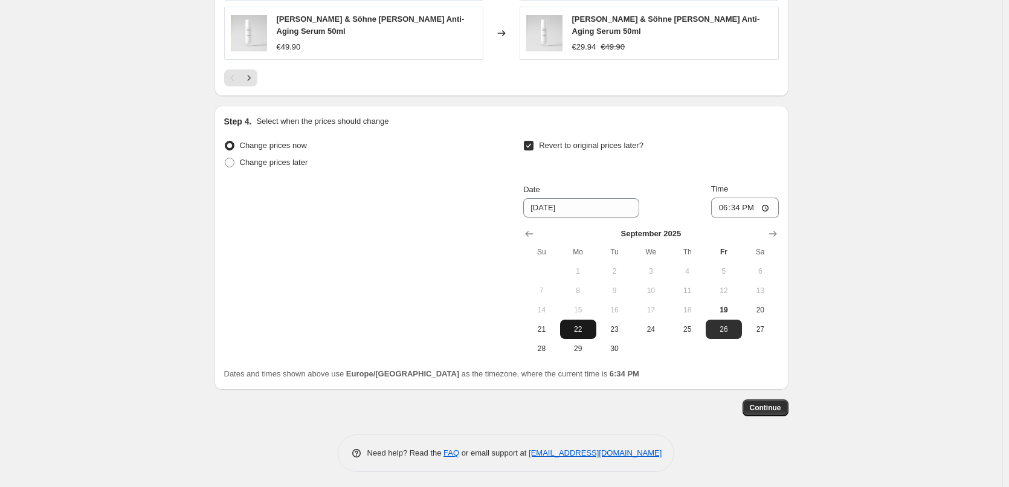
click at [595, 328] on button "22" at bounding box center [578, 329] width 36 height 19
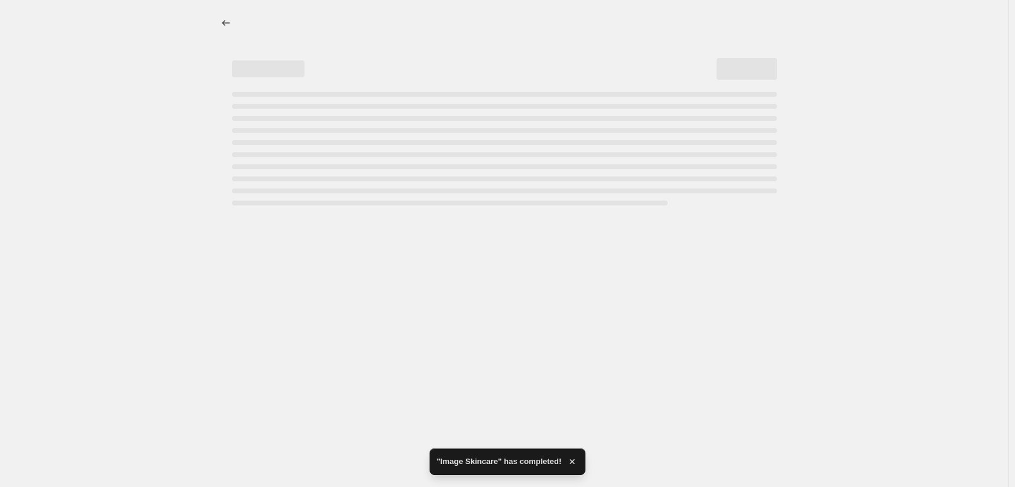
select select "percentage"
select select "vendor"
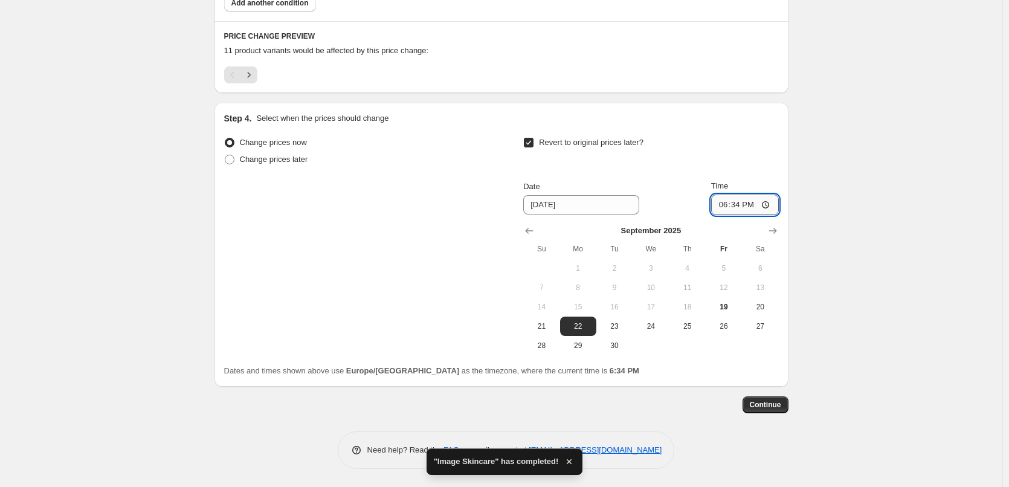
click at [728, 205] on input "18:34" at bounding box center [745, 205] width 68 height 21
type input "03:00"
click at [767, 399] on button "Continue" at bounding box center [766, 404] width 46 height 17
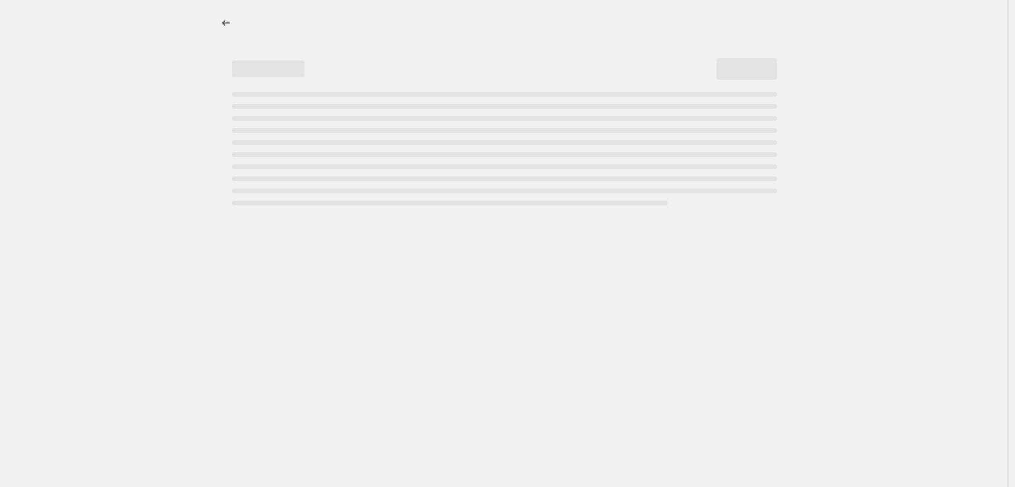
select select "percentage"
select select "vendor"
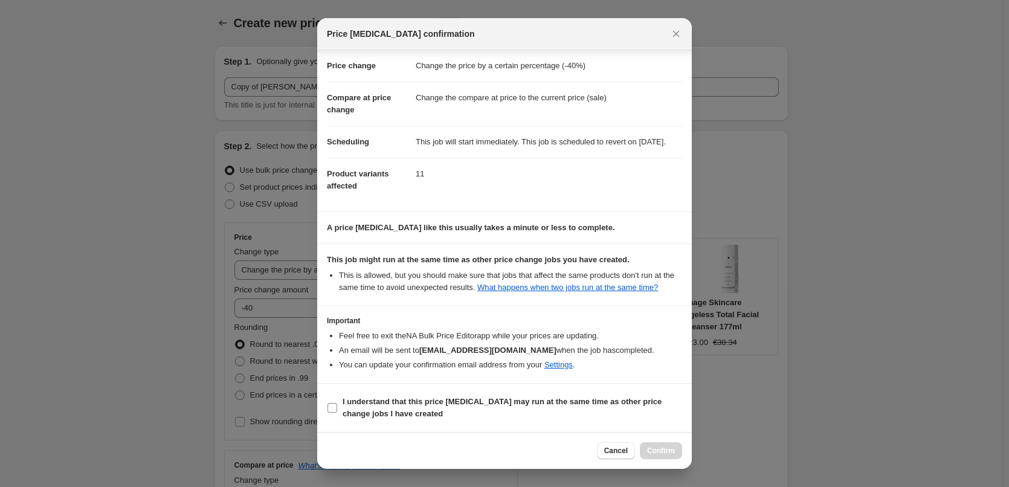
click at [389, 401] on b "I understand that this price [MEDICAL_DATA] may run at the same time as other p…" at bounding box center [502, 407] width 319 height 21
click at [337, 403] on input "I understand that this price [MEDICAL_DATA] may run at the same time as other p…" at bounding box center [333, 408] width 10 height 10
checkbox input "true"
click at [666, 447] on span "Confirm" at bounding box center [661, 451] width 28 height 10
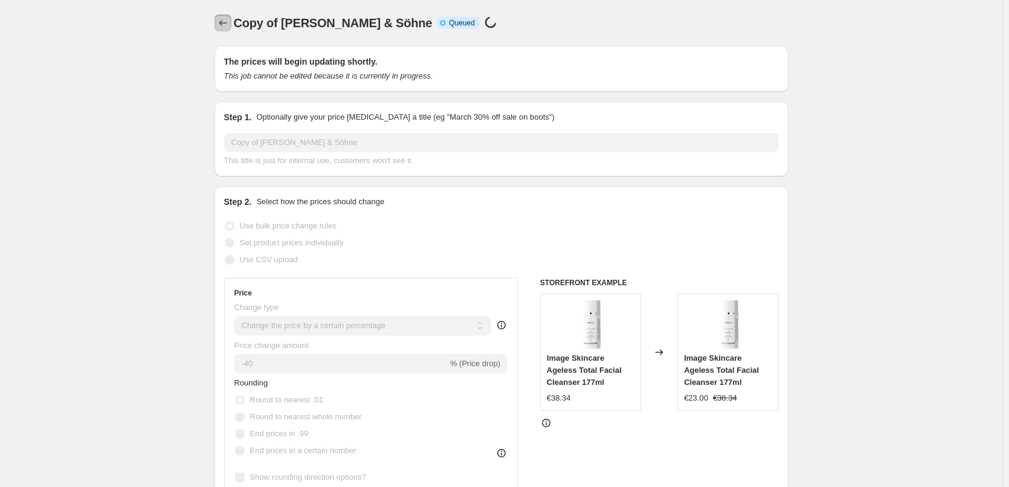
click at [223, 25] on icon "Price change jobs" at bounding box center [223, 23] width 12 height 12
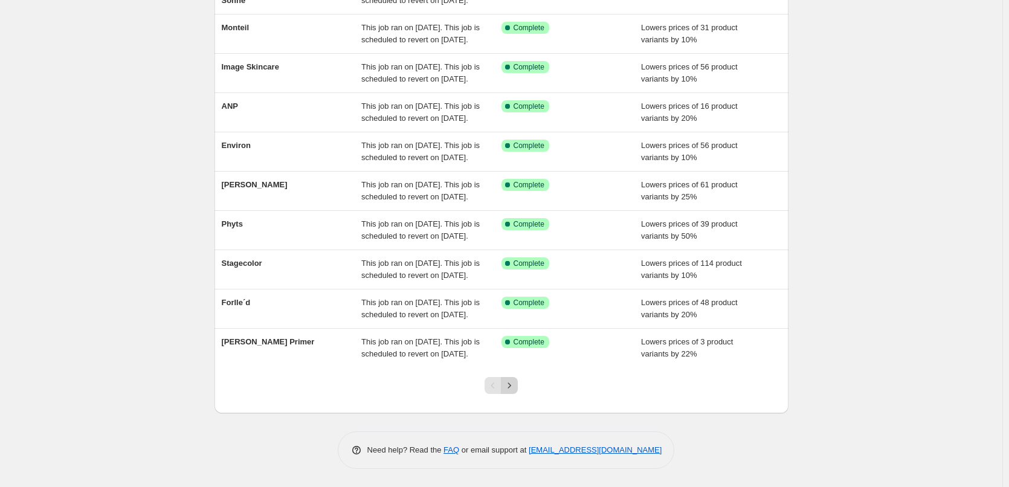
click at [511, 392] on button "Next" at bounding box center [509, 385] width 17 height 17
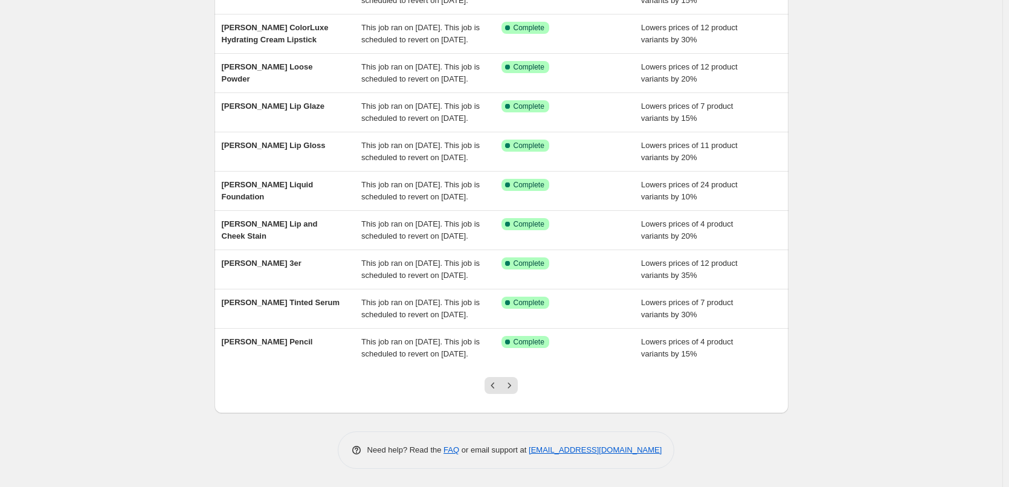
click at [511, 392] on button "Next" at bounding box center [509, 385] width 17 height 17
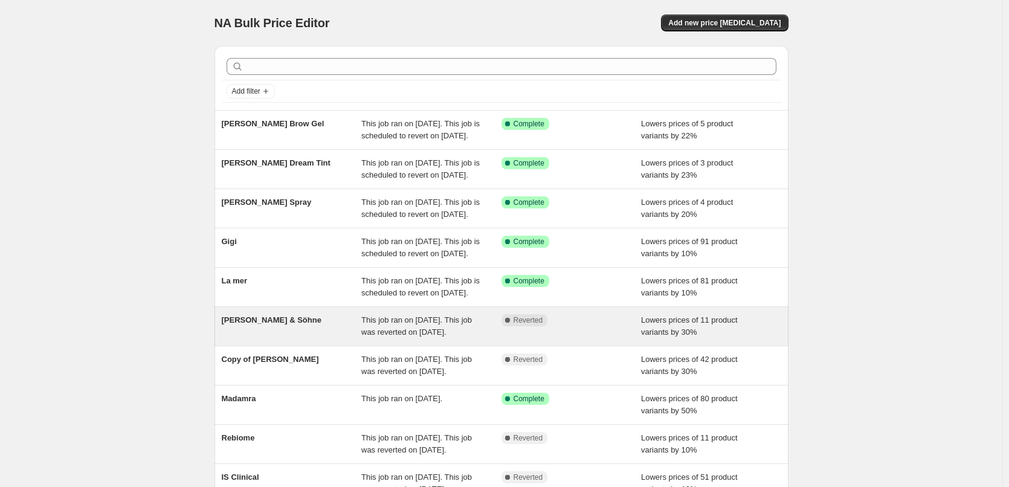
click at [243, 324] on span "[PERSON_NAME] & Söhne" at bounding box center [272, 319] width 100 height 9
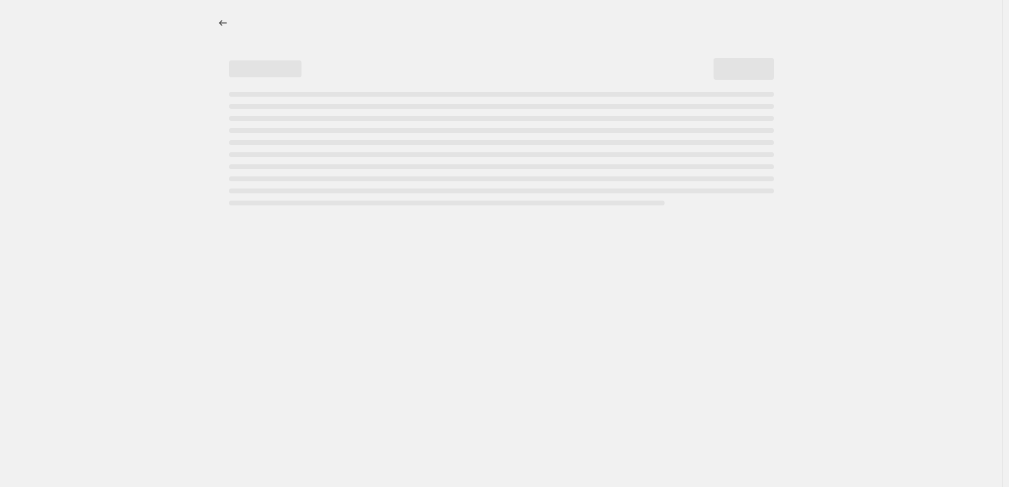
select select "percentage"
select select "vendor"
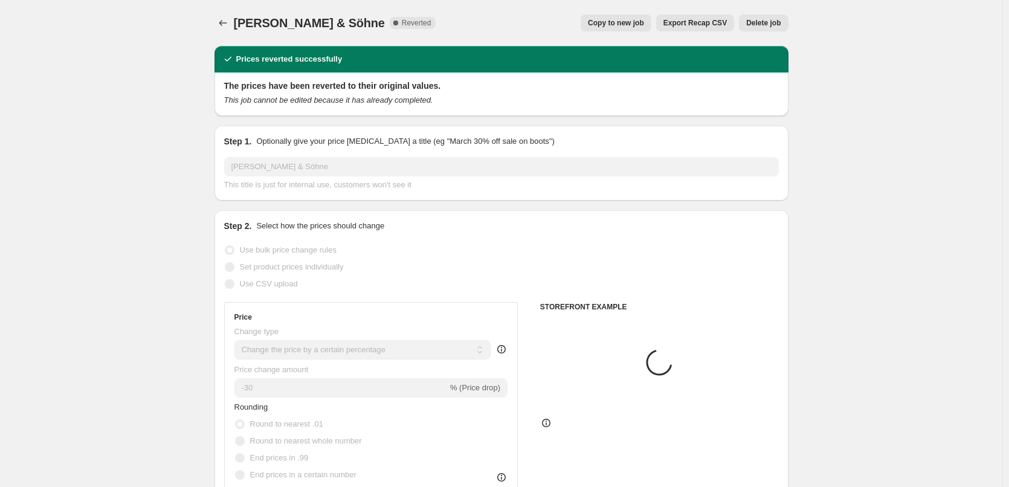
click at [774, 24] on span "Delete job" at bounding box center [763, 23] width 34 height 10
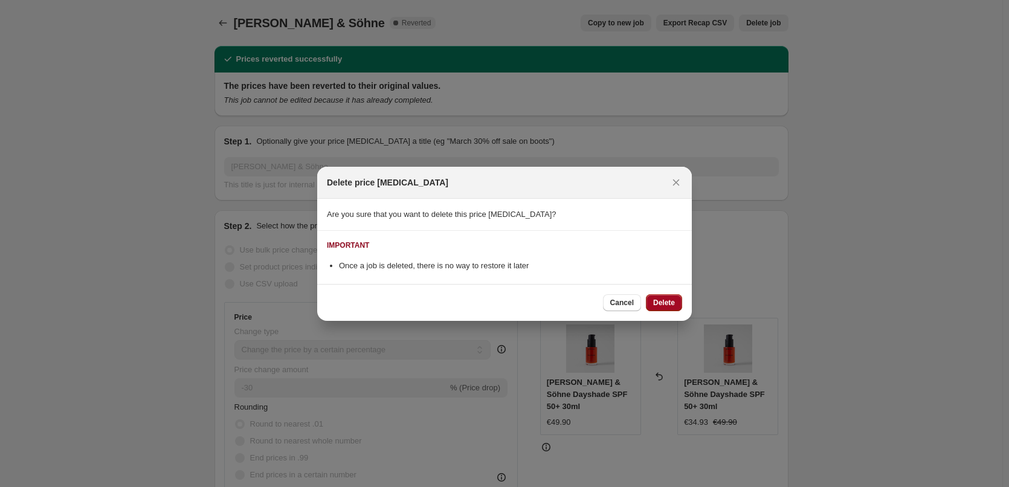
click at [660, 307] on span "Delete" at bounding box center [664, 303] width 22 height 10
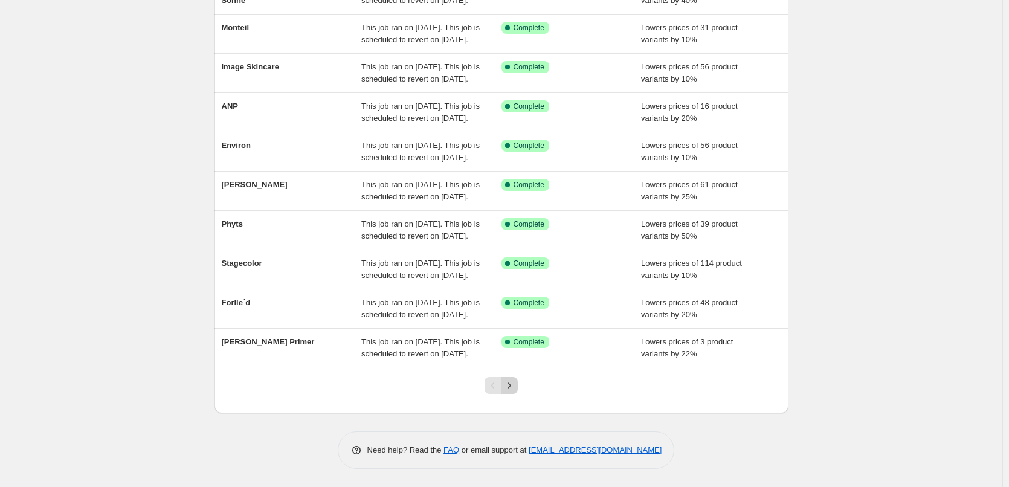
click at [514, 392] on button "Next" at bounding box center [509, 385] width 17 height 17
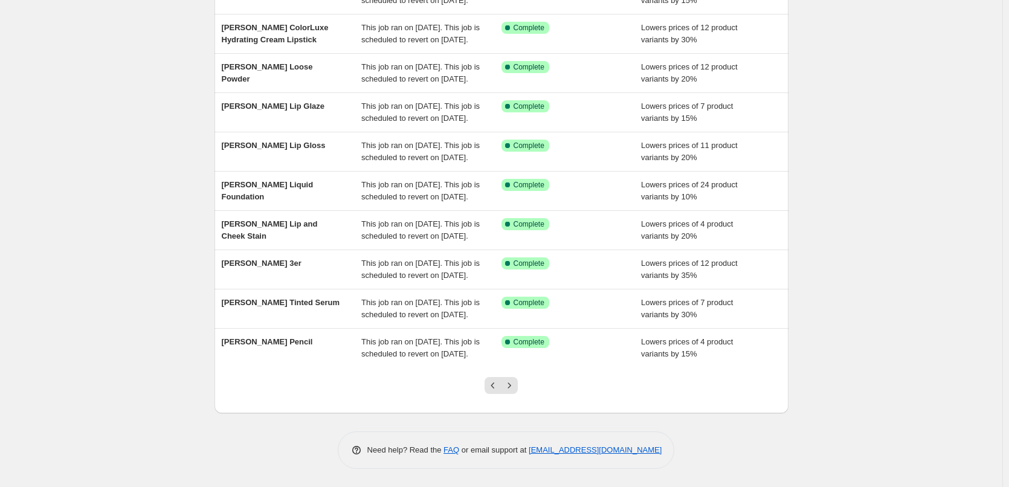
click at [514, 392] on button "Next" at bounding box center [509, 385] width 17 height 17
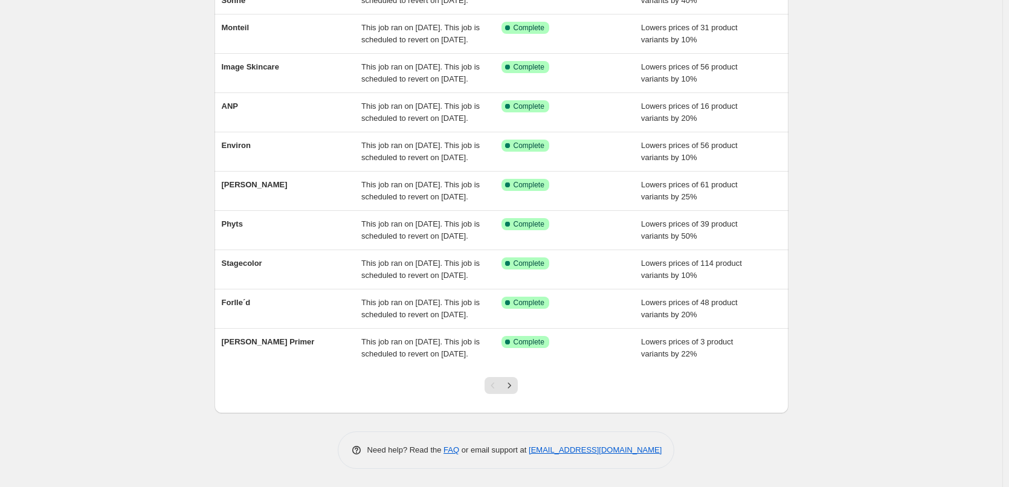
scroll to position [256, 0]
click at [524, 384] on div at bounding box center [501, 390] width 49 height 46
click at [514, 386] on icon "Next" at bounding box center [509, 385] width 12 height 12
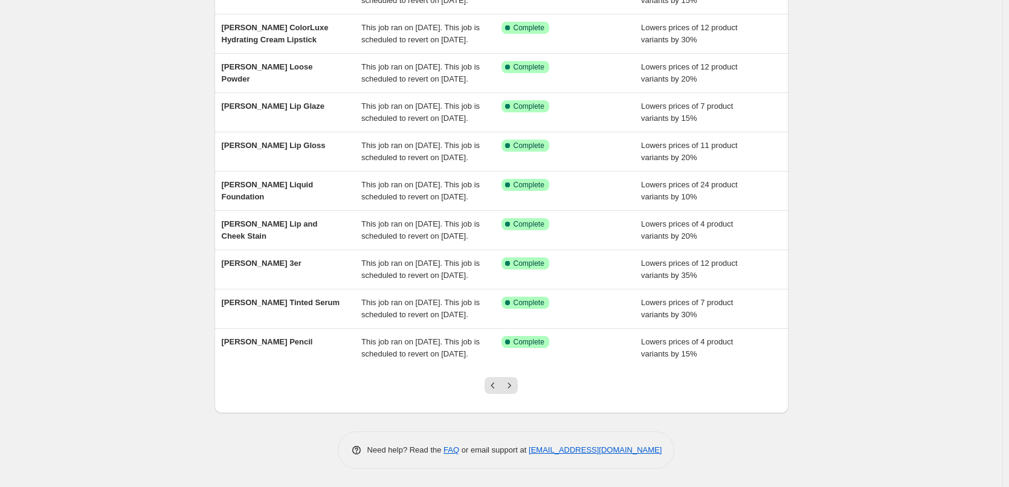
click at [514, 386] on icon "Next" at bounding box center [509, 385] width 12 height 12
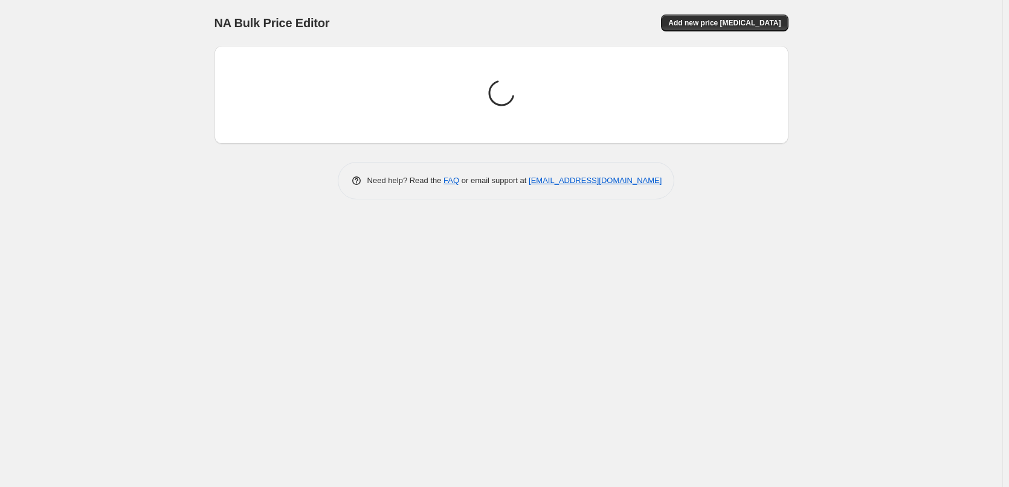
scroll to position [0, 0]
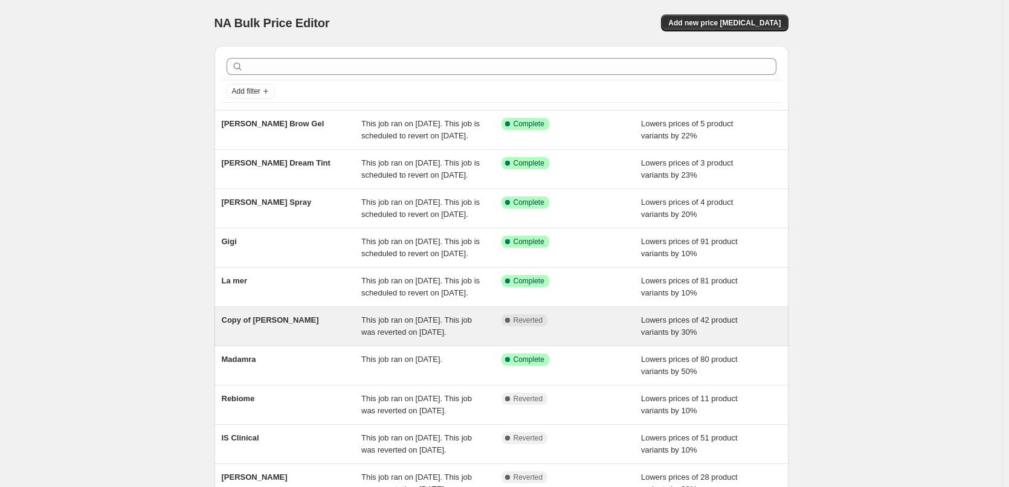
click at [260, 324] on span "Copy of [PERSON_NAME]" at bounding box center [270, 319] width 97 height 9
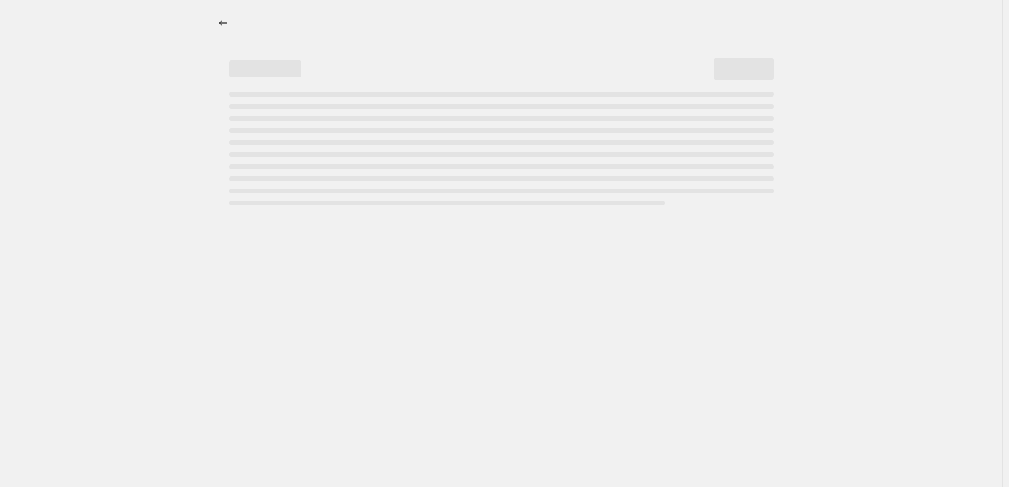
select select "percentage"
select select "remove"
select select "vendor"
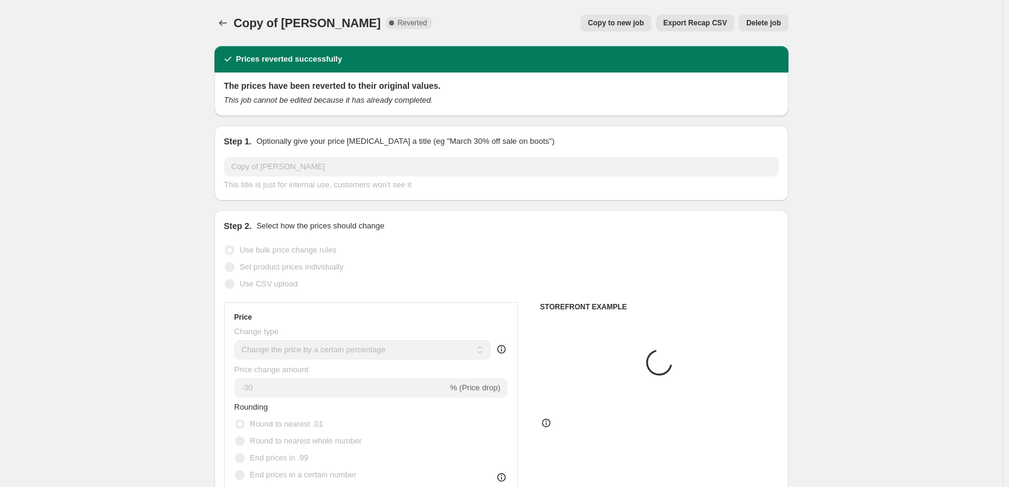
click at [617, 28] on button "Copy to new job" at bounding box center [616, 23] width 71 height 17
select select "percentage"
select select "remove"
select select "vendor"
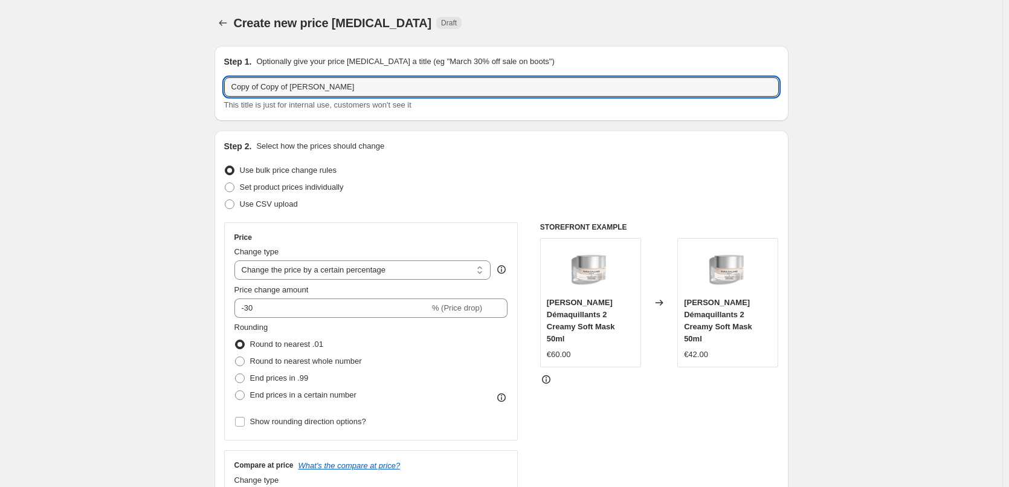
drag, startPoint x: 294, startPoint y: 88, endPoint x: 131, endPoint y: 92, distance: 162.6
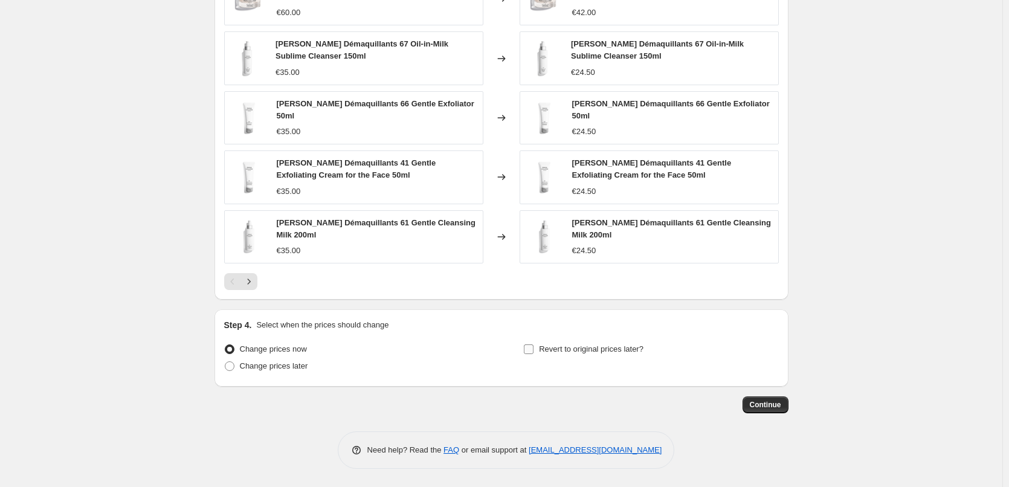
type input "Maria Galland"
click at [552, 349] on span "Revert to original prices later?" at bounding box center [591, 348] width 105 height 9
click at [534, 349] on input "Revert to original prices later?" at bounding box center [529, 349] width 10 height 10
checkbox input "true"
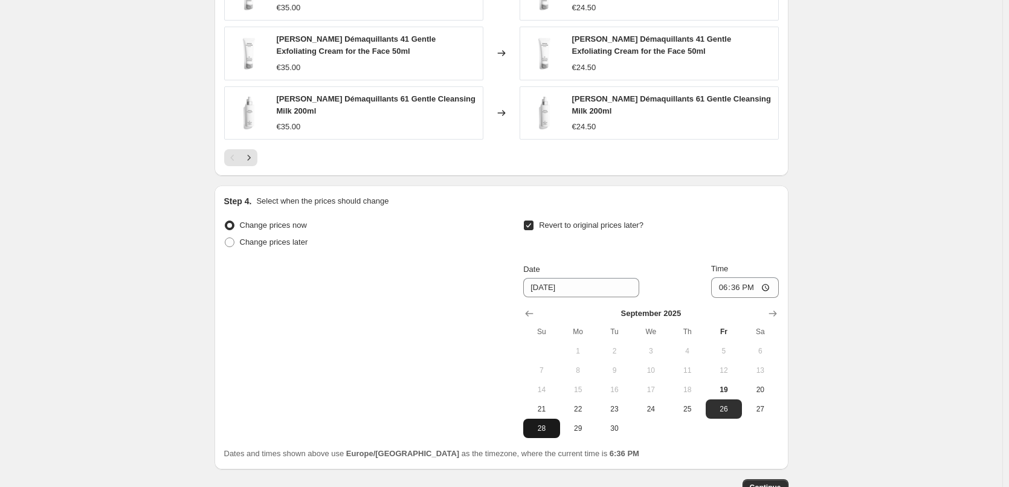
scroll to position [1083, 0]
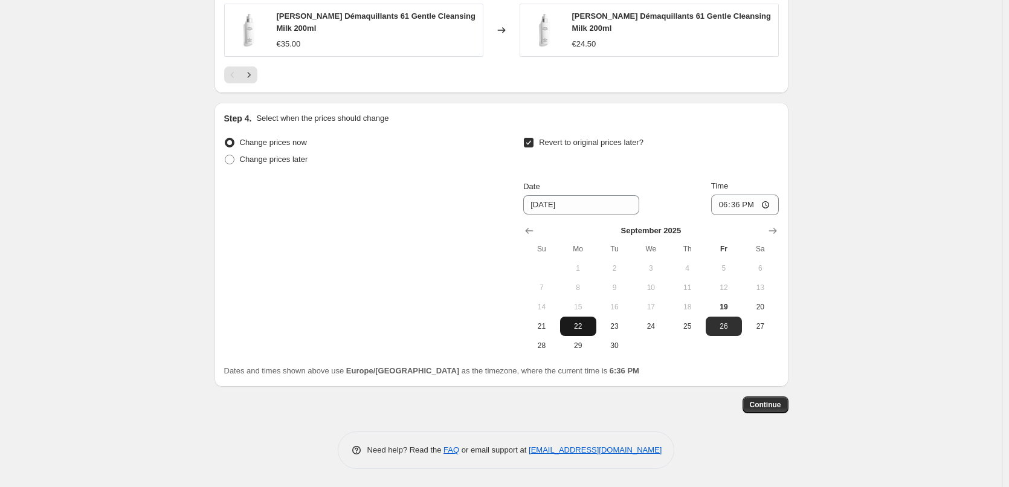
click at [592, 323] on span "22" at bounding box center [578, 326] width 27 height 10
type input "[DATE]"
click at [721, 207] on input "18:36" at bounding box center [745, 205] width 68 height 21
type input "03:00"
click at [769, 404] on span "Continue" at bounding box center [765, 405] width 31 height 10
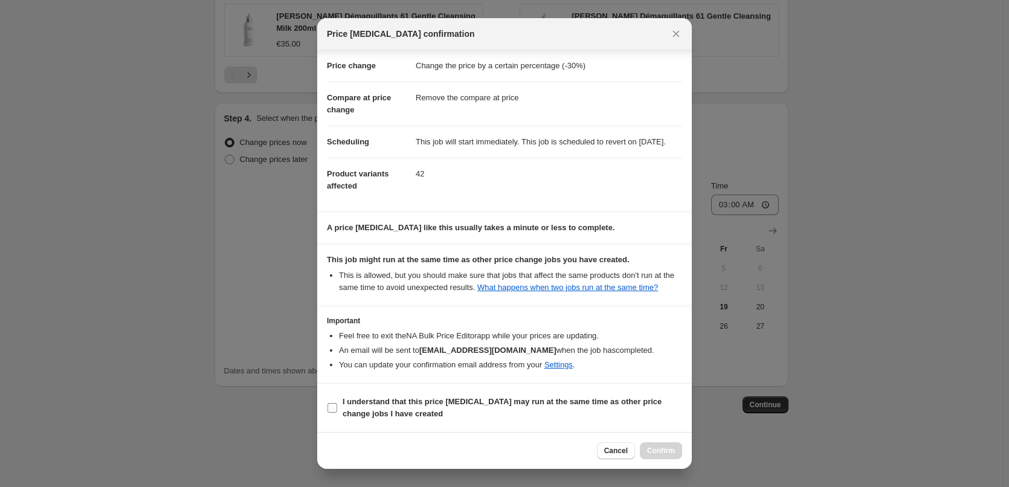
scroll to position [34, 0]
click at [407, 405] on b "I understand that this price [MEDICAL_DATA] may run at the same time as other p…" at bounding box center [502, 407] width 319 height 21
click at [337, 405] on input "I understand that this price [MEDICAL_DATA] may run at the same time as other p…" at bounding box center [333, 408] width 10 height 10
checkbox input "true"
click at [677, 444] on button "Confirm" at bounding box center [661, 450] width 42 height 17
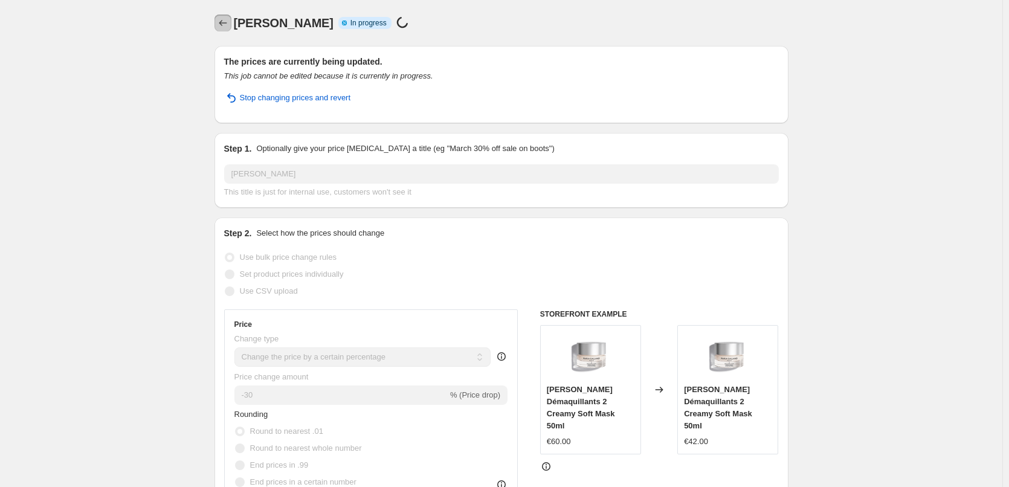
click at [228, 19] on icon "Price change jobs" at bounding box center [223, 23] width 12 height 12
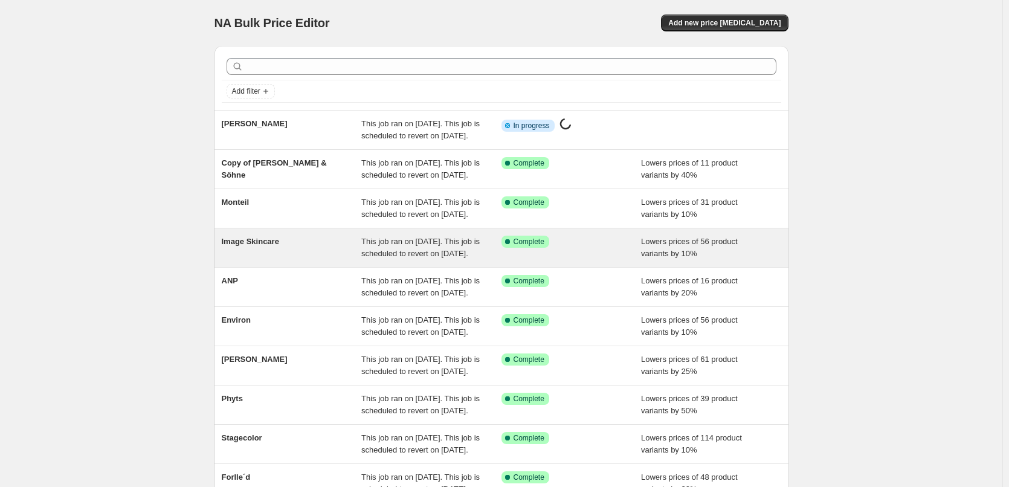
scroll to position [256, 0]
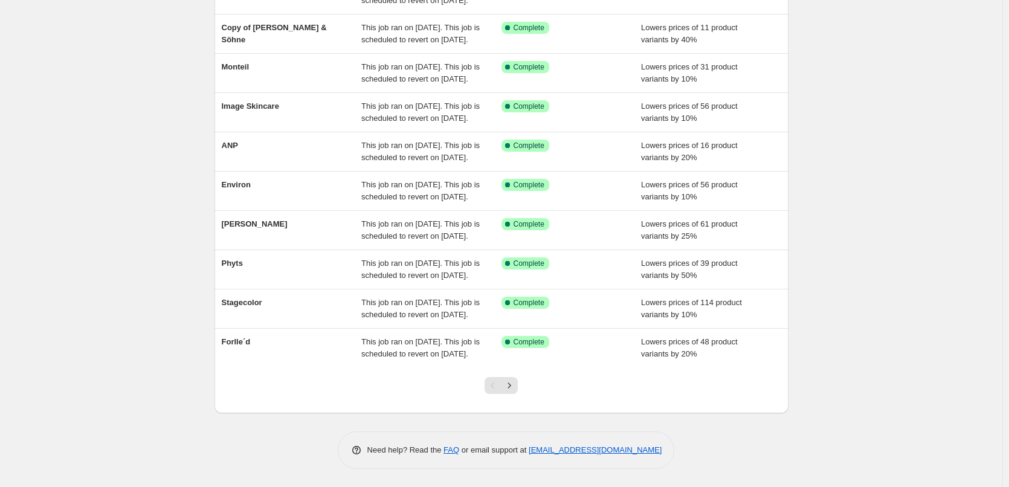
click at [511, 395] on div at bounding box center [501, 390] width 49 height 46
click at [513, 387] on icon "Next" at bounding box center [509, 385] width 12 height 12
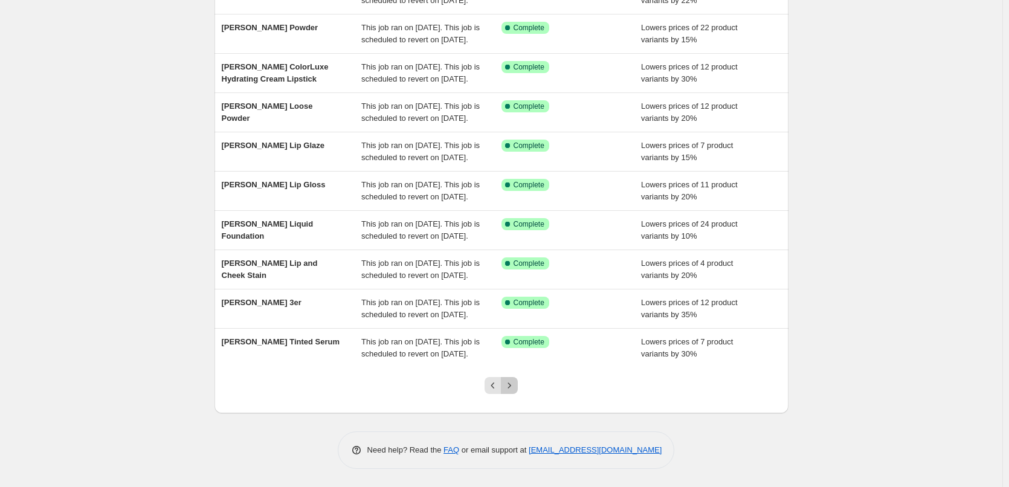
click at [513, 387] on icon "Next" at bounding box center [509, 385] width 12 height 12
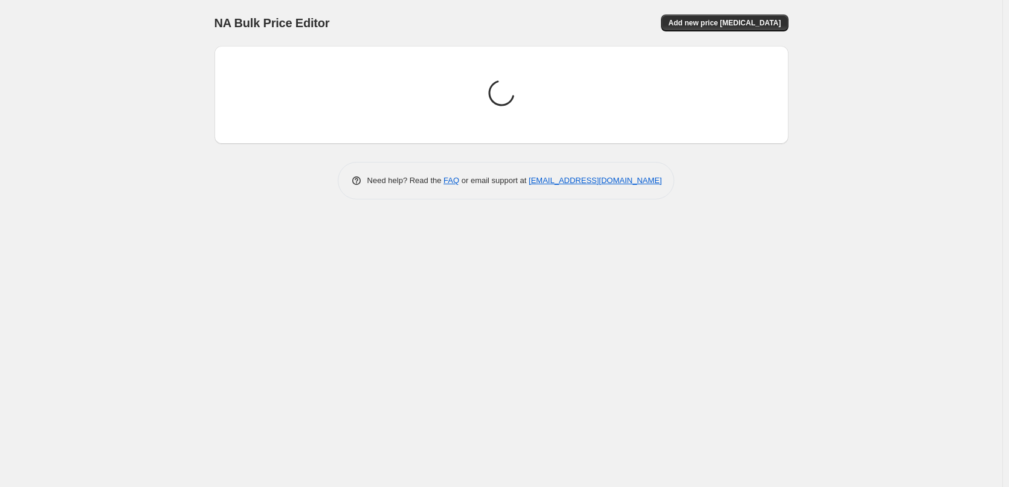
scroll to position [0, 0]
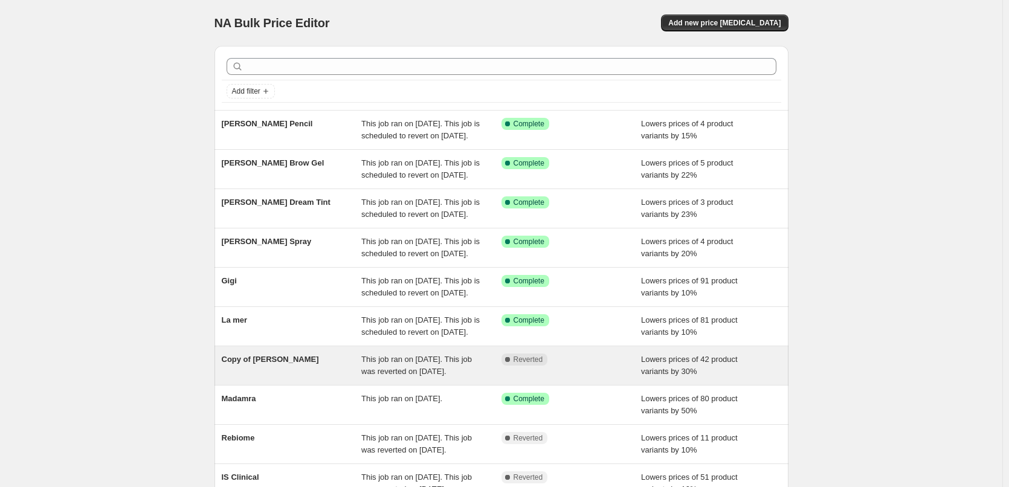
click at [285, 378] on div "Copy of [PERSON_NAME]" at bounding box center [292, 365] width 140 height 24
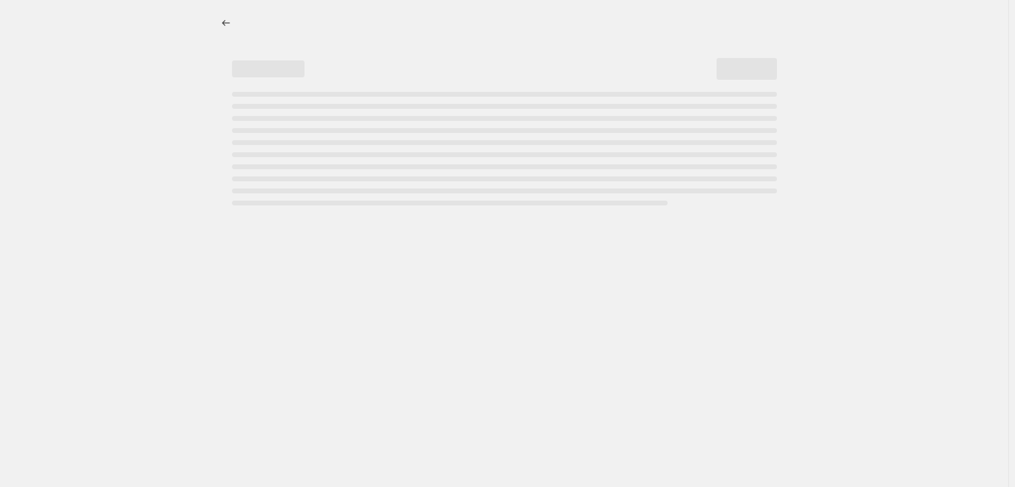
select select "percentage"
select select "remove"
select select "vendor"
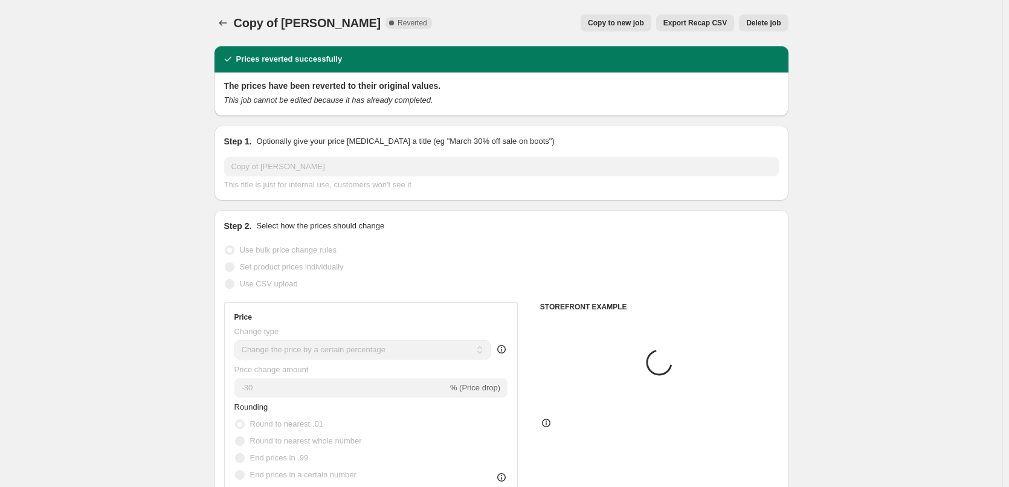
click at [771, 27] on span "Delete job" at bounding box center [763, 23] width 34 height 10
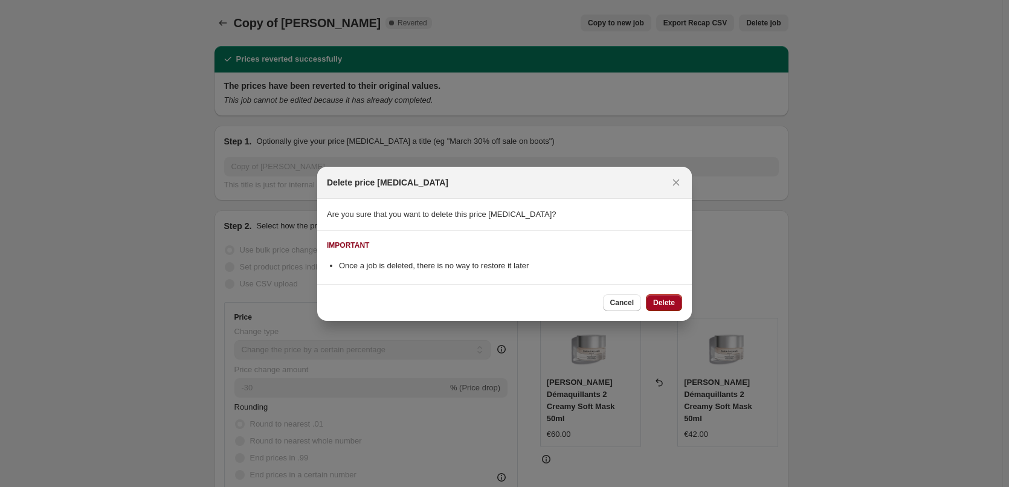
click at [665, 302] on span "Delete" at bounding box center [664, 303] width 22 height 10
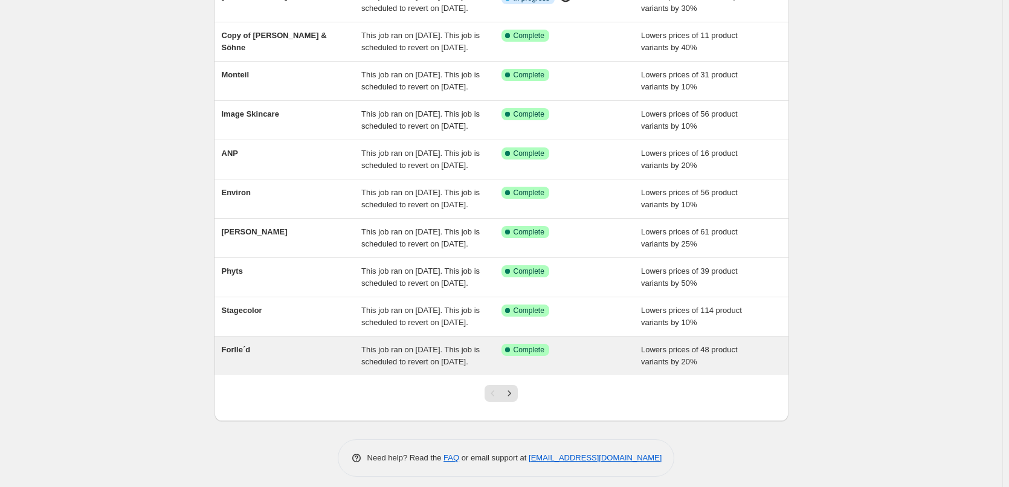
scroll to position [256, 0]
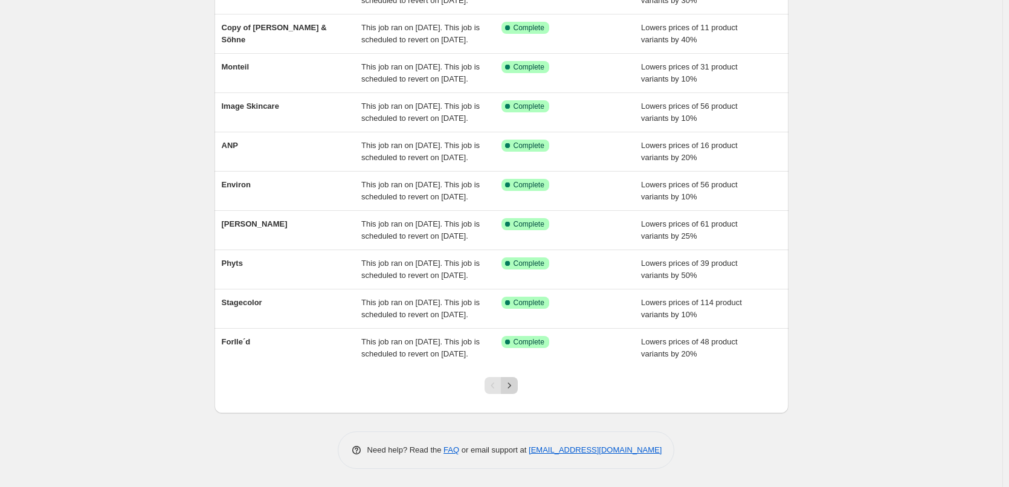
click at [511, 384] on icon "Next" at bounding box center [509, 385] width 12 height 12
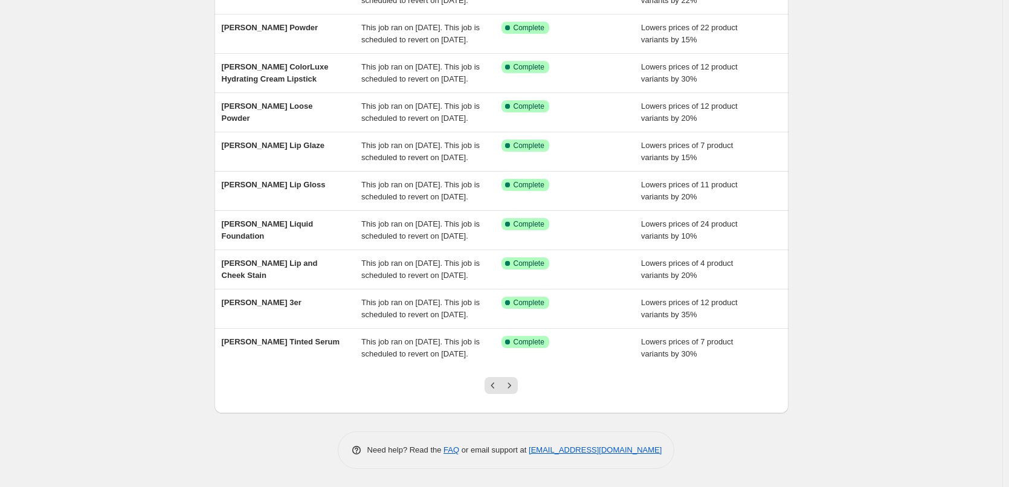
click at [511, 384] on icon "Next" at bounding box center [509, 385] width 12 height 12
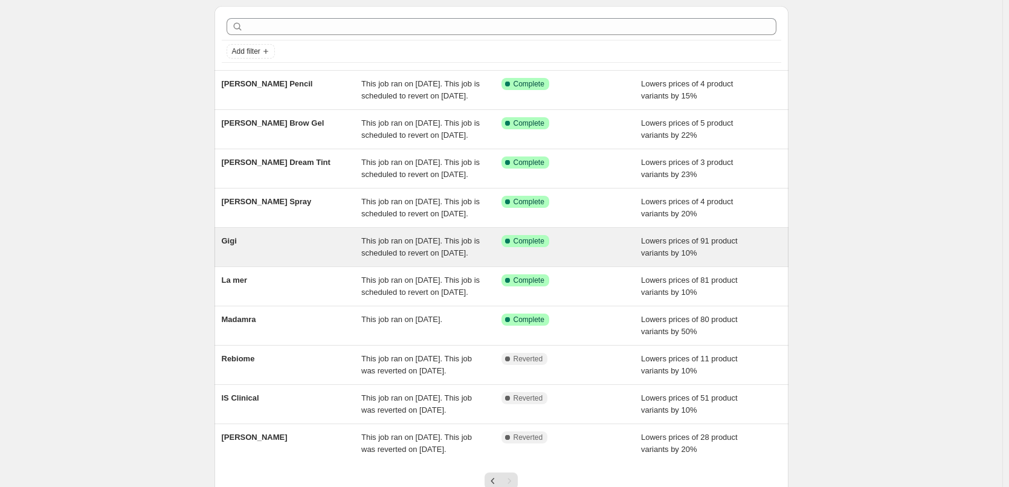
scroll to position [60, 0]
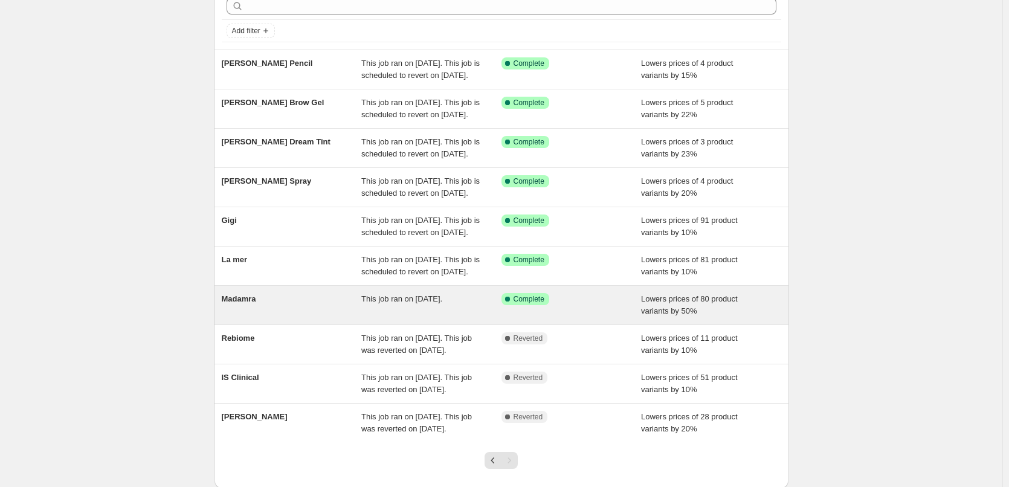
click at [268, 317] on div "Madamra" at bounding box center [292, 305] width 140 height 24
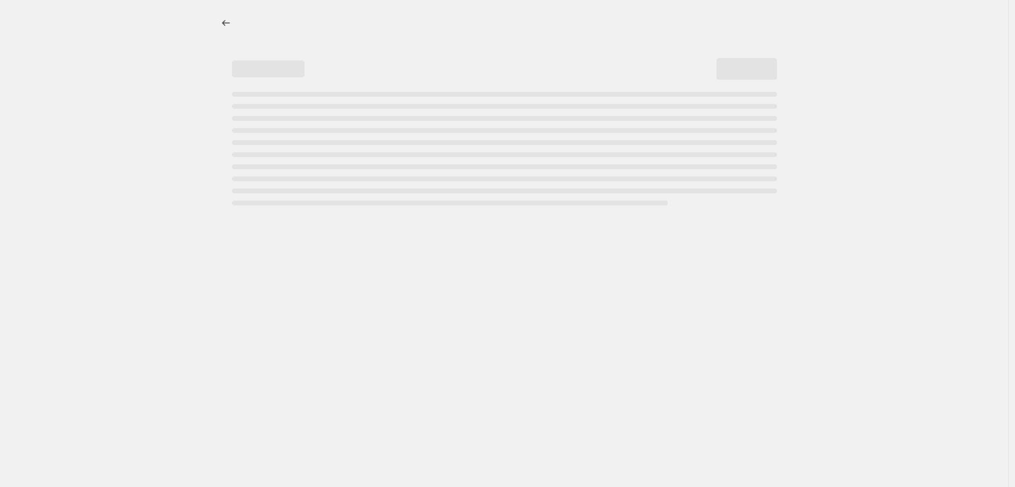
select select "percentage"
select select "vendor"
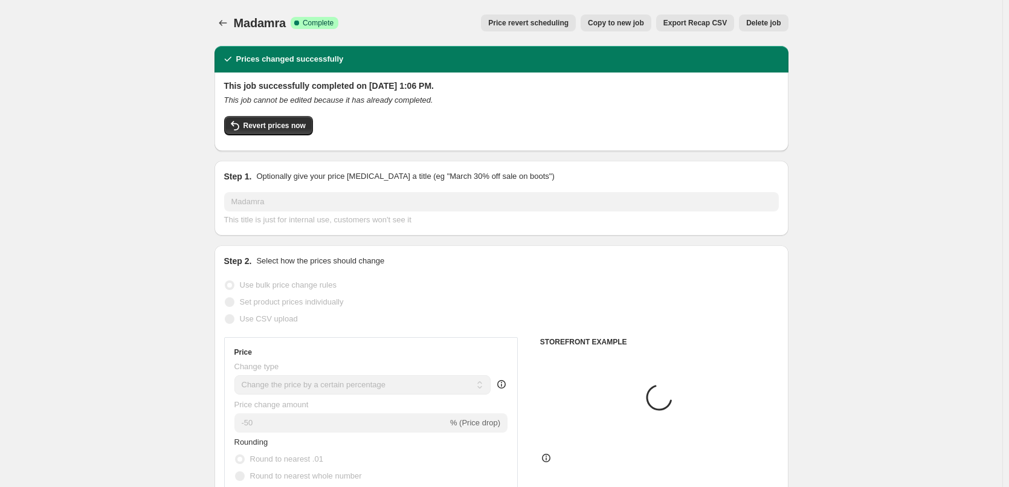
click at [774, 19] on span "Delete job" at bounding box center [763, 23] width 34 height 10
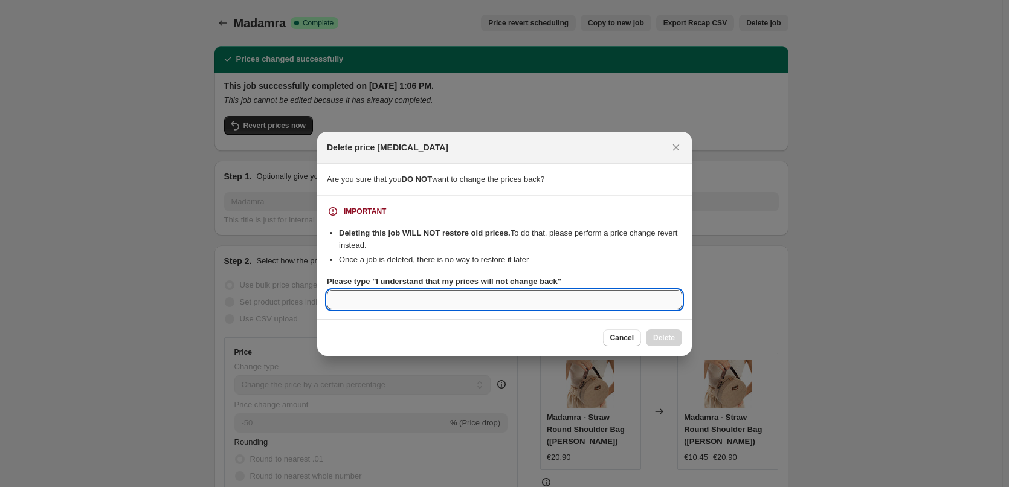
click at [465, 298] on input "Please type "I understand that my prices will not change back"" at bounding box center [504, 299] width 355 height 19
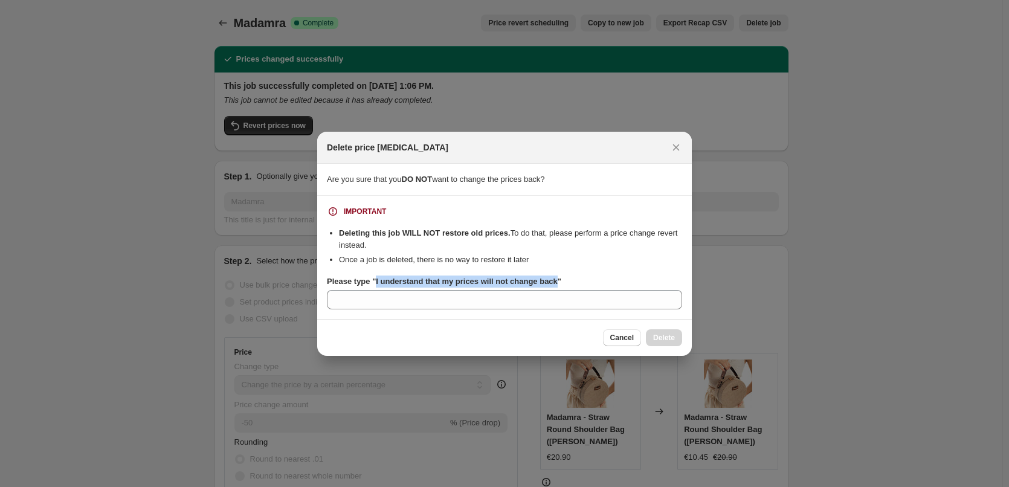
drag, startPoint x: 555, startPoint y: 283, endPoint x: 373, endPoint y: 286, distance: 181.3
click at [373, 286] on label "Please type "I understand that my prices will not change back"" at bounding box center [444, 282] width 234 height 12
copy b "I understand that my prices will not change back"
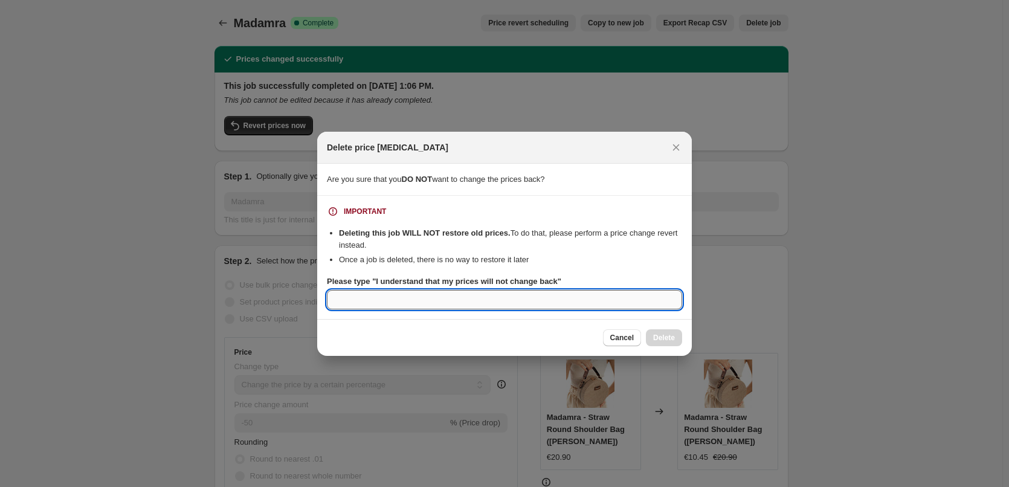
click at [385, 302] on input "Please type "I understand that my prices will not change back"" at bounding box center [504, 299] width 355 height 19
paste input "I understand that my prices will not change back"
type input "I understand that my prices will not change back"
click at [660, 340] on span "Delete" at bounding box center [664, 338] width 22 height 10
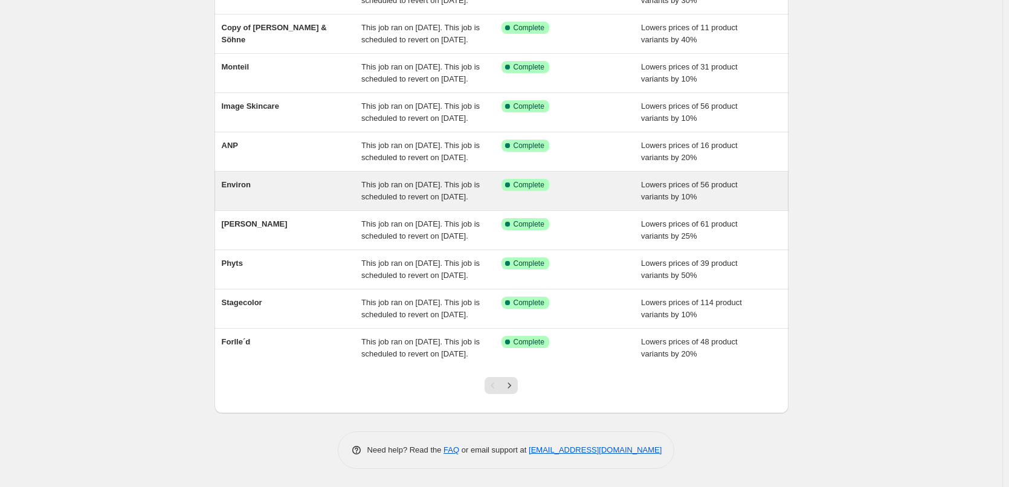
scroll to position [256, 0]
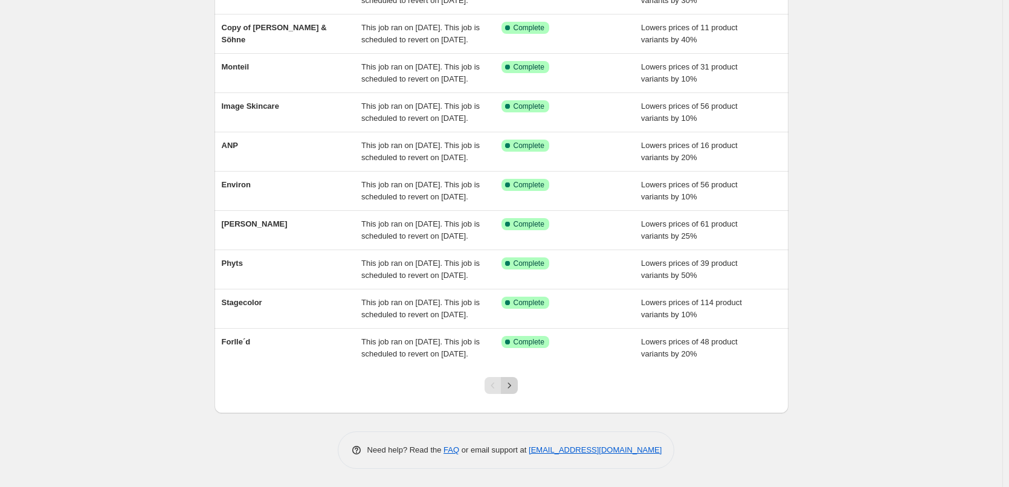
click at [518, 387] on button "Next" at bounding box center [509, 385] width 17 height 17
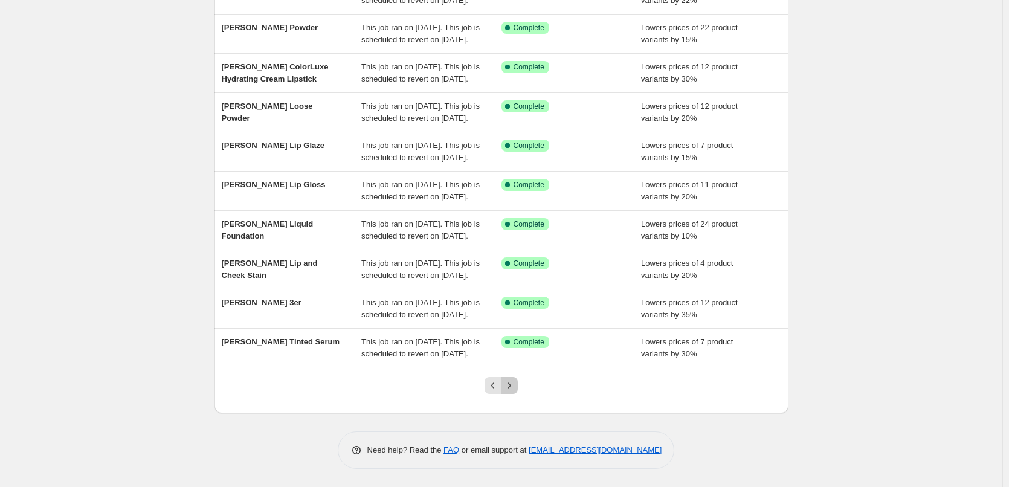
click at [518, 387] on button "Next" at bounding box center [509, 385] width 17 height 17
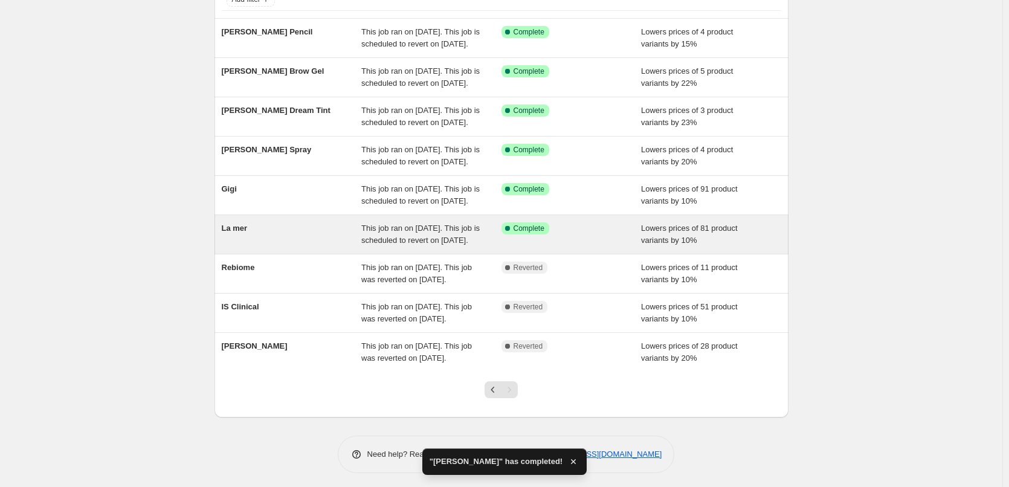
scroll to position [169, 0]
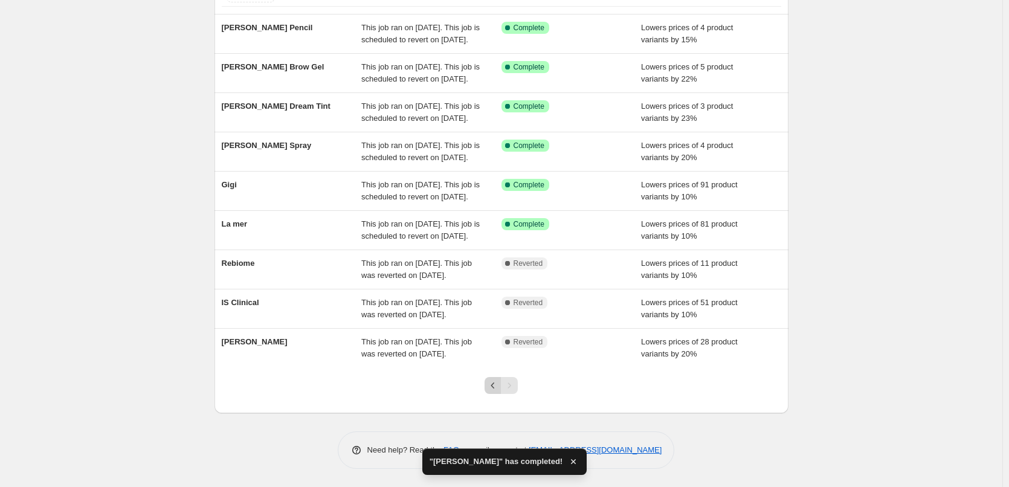
click at [491, 386] on icon "Previous" at bounding box center [493, 385] width 12 height 12
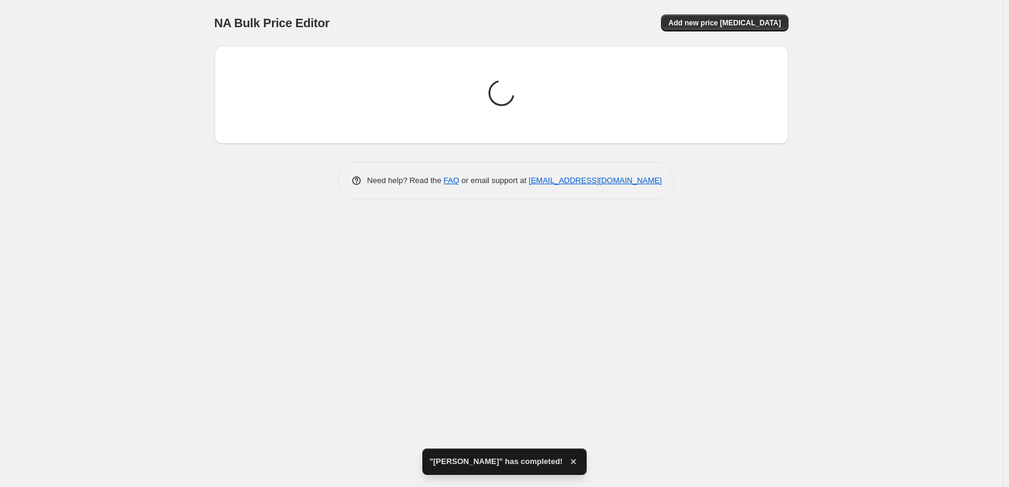
scroll to position [0, 0]
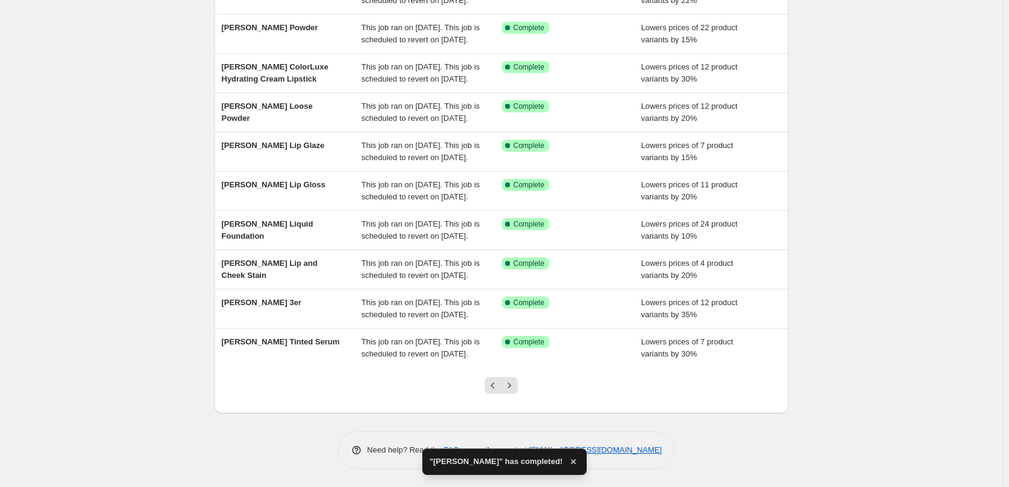
click at [491, 386] on icon "Previous" at bounding box center [493, 385] width 12 height 12
